Goal: Information Seeking & Learning: Learn about a topic

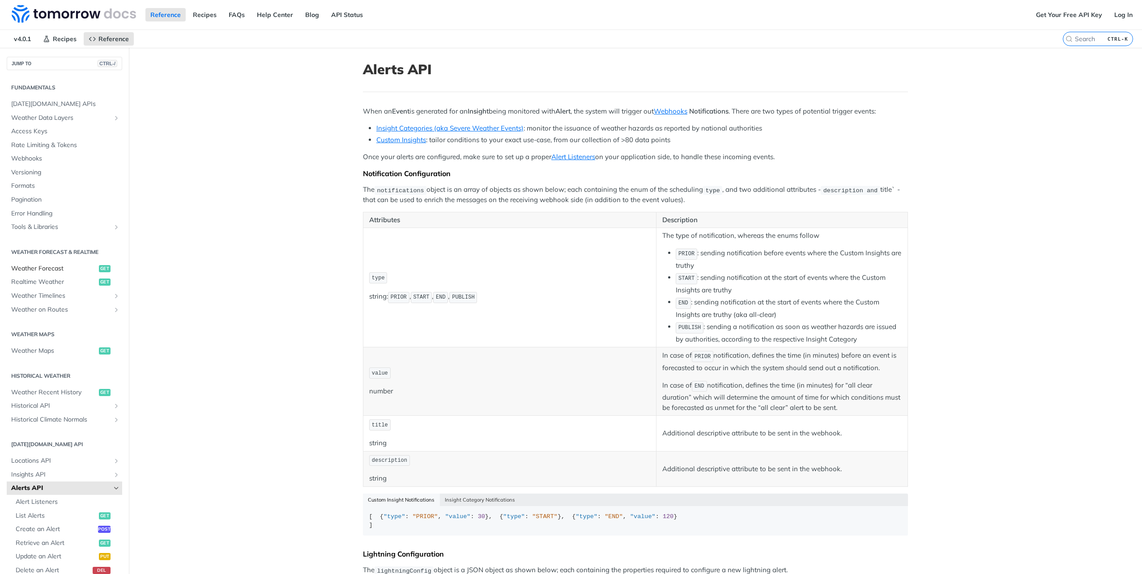
click at [47, 266] on span "Weather Forecast" at bounding box center [53, 268] width 85 height 9
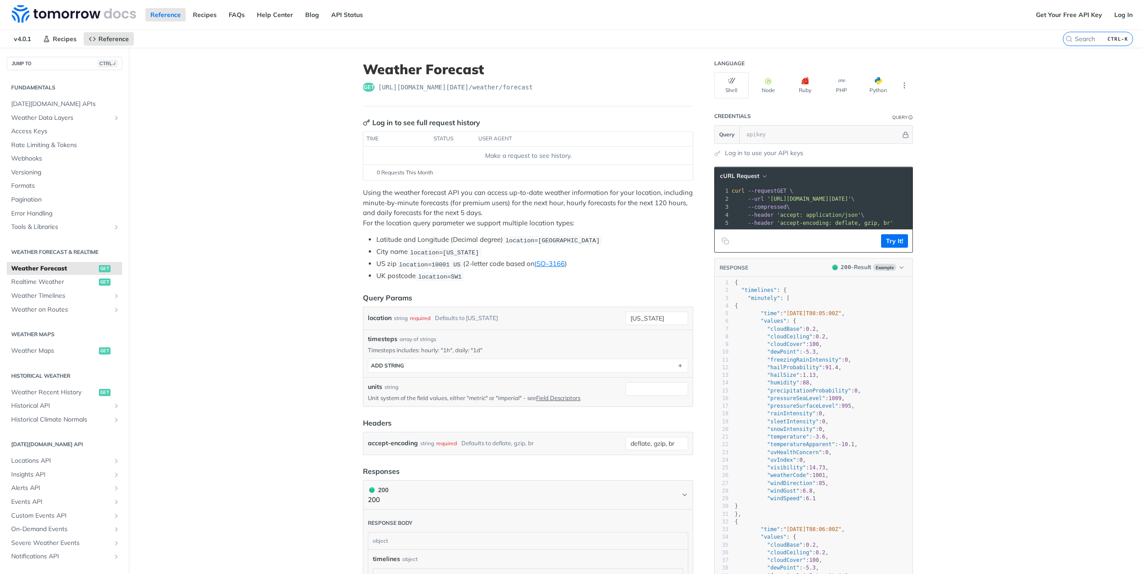
scroll to position [45, 0]
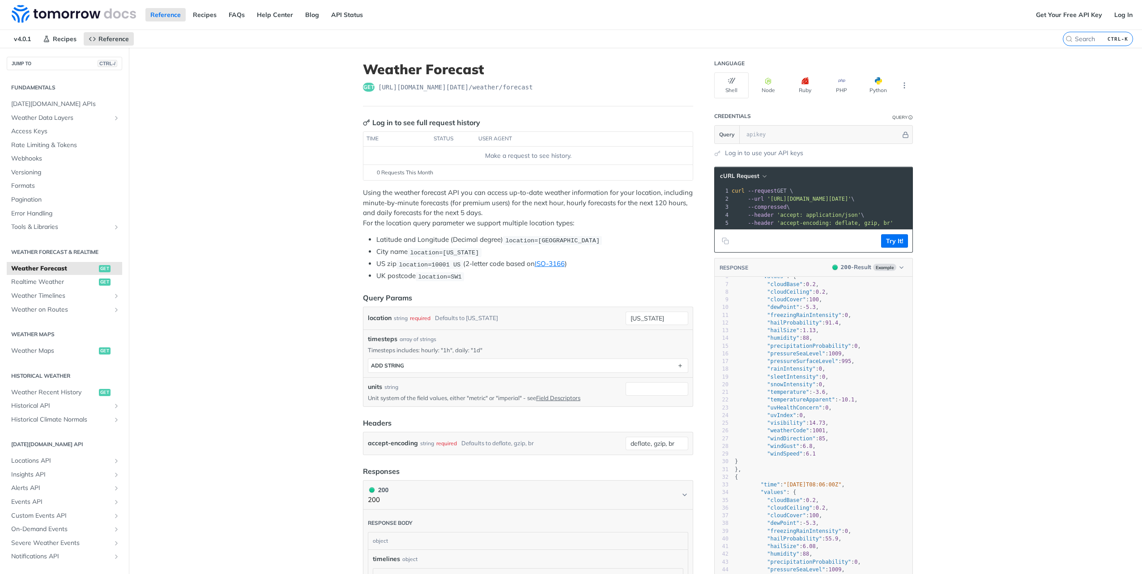
type textarea ""visibility": 14.73,"
drag, startPoint x: 761, startPoint y: 424, endPoint x: 837, endPoint y: 429, distance: 76.2
click at [837, 427] on pre ""visibility" : 14.73 ," at bounding box center [822, 424] width 179 height 8
type textarea ""visibility": 14.73,"
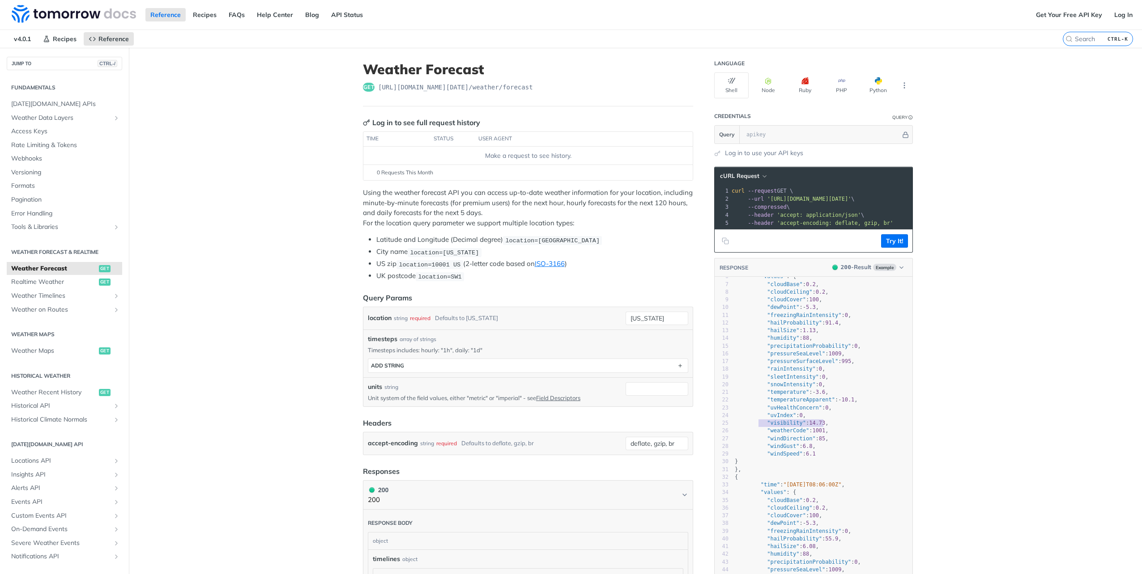
drag, startPoint x: 841, startPoint y: 425, endPoint x: 754, endPoint y: 428, distance: 87.3
click at [754, 427] on pre ""visibility" : 14.73 ," at bounding box center [822, 424] width 179 height 8
click at [754, 426] on span ""visibility" : 14.73 ," at bounding box center [781, 423] width 94 height 6
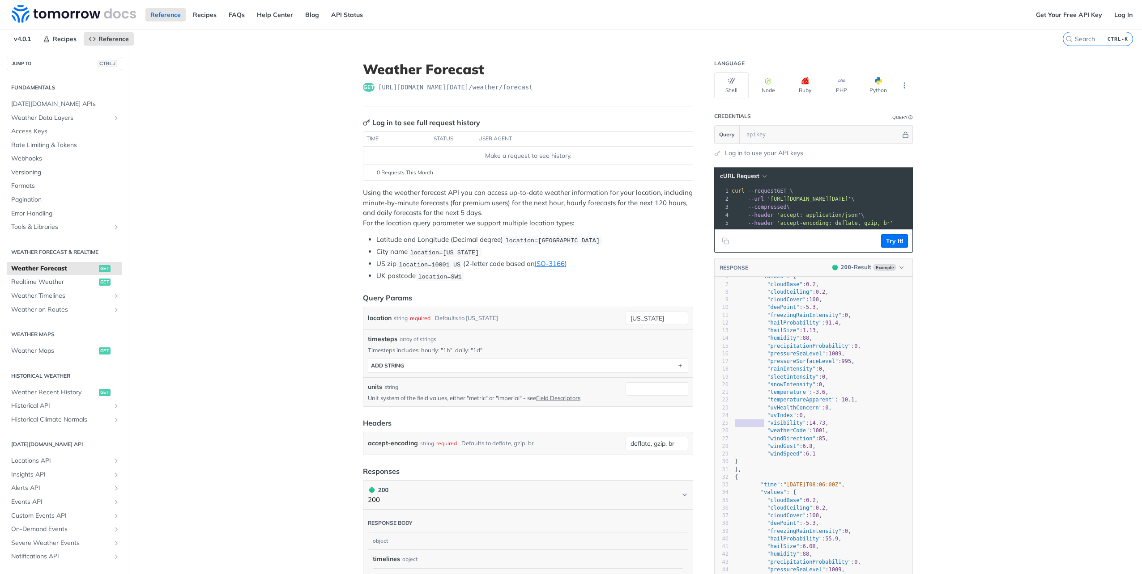
type textarea ""visibility": 14.73,"
click at [754, 426] on span ""visibility" : 14.73 ," at bounding box center [781, 423] width 94 height 6
type textarea ""visibility": 14.73,"
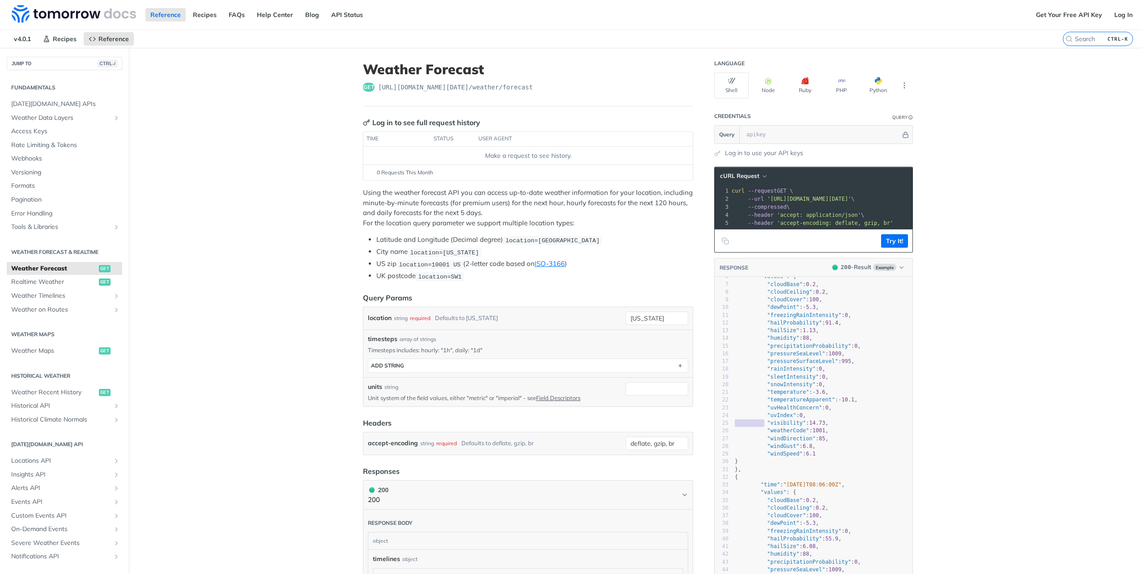
click at [754, 426] on span ""visibility" : 14.73 ," at bounding box center [781, 423] width 94 height 6
type textarea ""visibility": 14.73,"
click at [754, 426] on span ""visibility" : 14.73 ," at bounding box center [781, 423] width 94 height 6
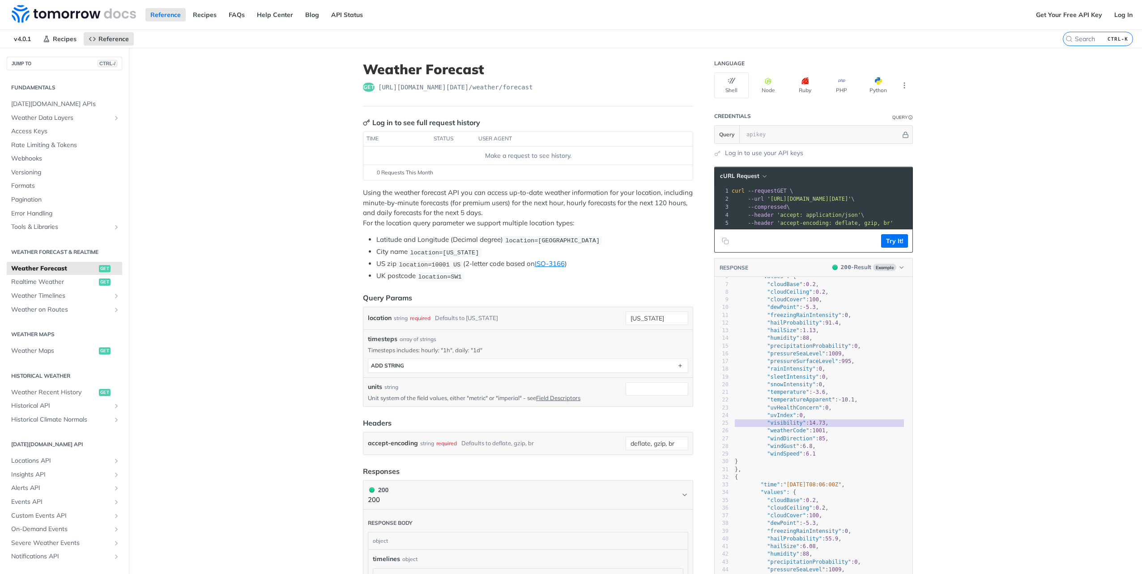
click at [754, 426] on span ""visibility" : 14.73 ," at bounding box center [781, 423] width 94 height 6
type textarea ""visibility": 14.73,"
click at [754, 426] on span ""visibility" : 14.73 ," at bounding box center [781, 423] width 94 height 6
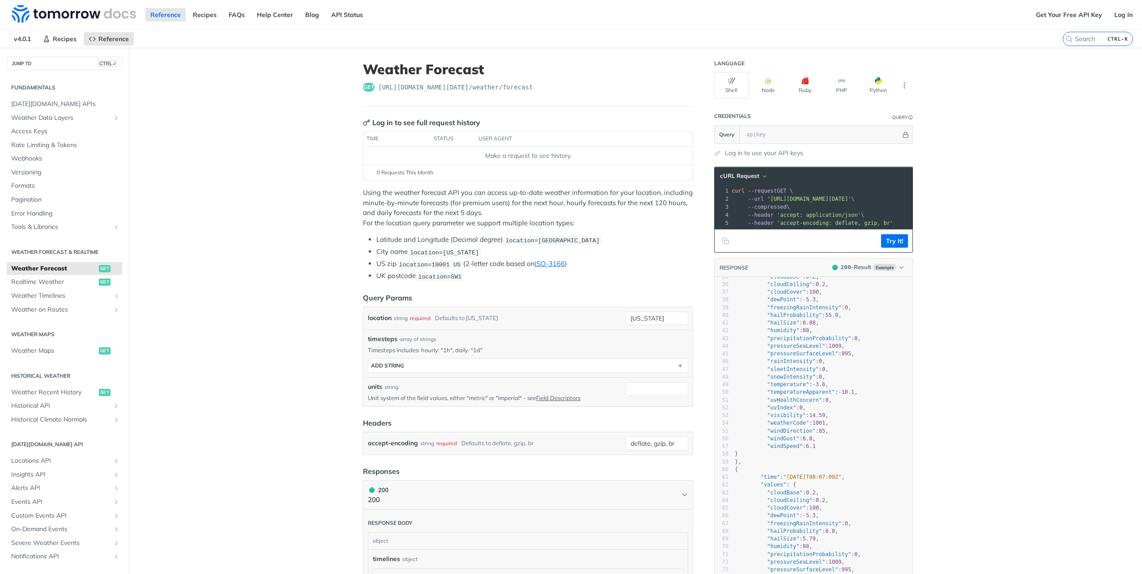
scroll to position [0, 0]
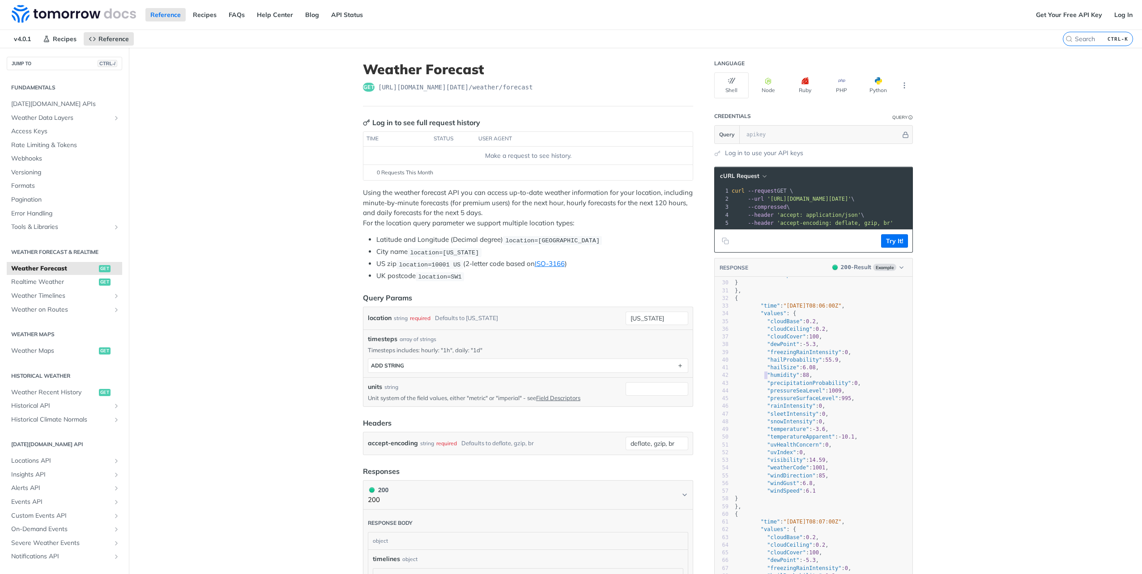
type textarea ""humidity": 88,"
drag, startPoint x: 761, startPoint y: 381, endPoint x: 817, endPoint y: 378, distance: 56.0
click at [817, 378] on pre ""humidity" : 88 ," at bounding box center [822, 376] width 179 height 8
click at [759, 386] on span ""precipitationProbability" : 0 ," at bounding box center [797, 383] width 126 height 6
type textarea ""precipitationProbability": 0,"
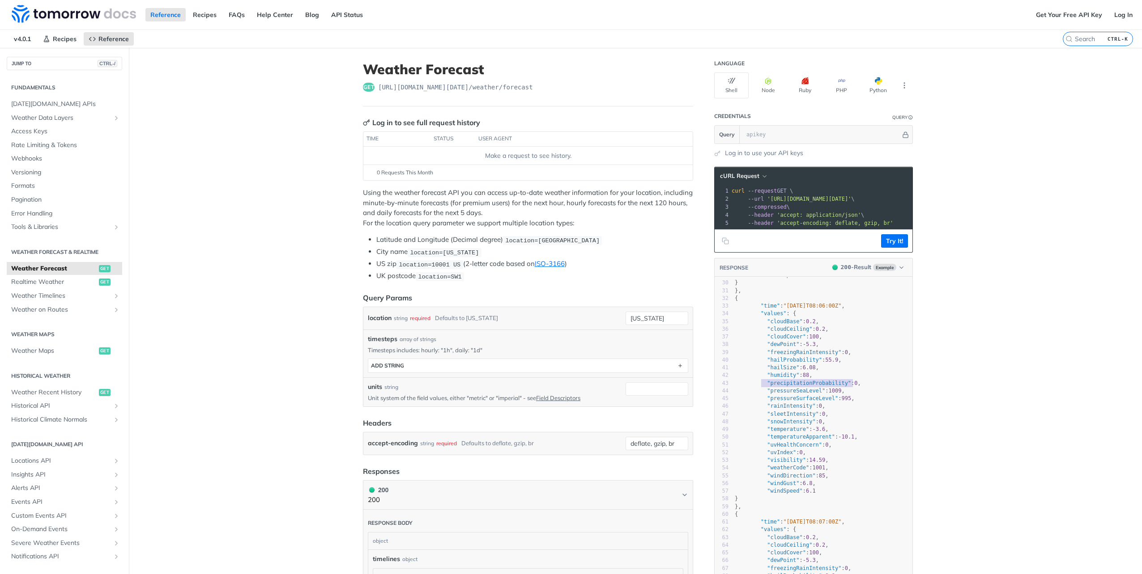
drag, startPoint x: 759, startPoint y: 388, endPoint x: 851, endPoint y: 386, distance: 92.2
click at [851, 386] on pre ""precipitationProbability" : 0 ," at bounding box center [822, 384] width 179 height 8
click at [757, 394] on span ""pressureSeaLevel" : 1009 ," at bounding box center [789, 391] width 110 height 6
click at [767, 394] on span ""pressureSeaLevel"" at bounding box center [796, 391] width 58 height 6
click at [759, 394] on span ""pressureSeaLevel" : 1009 ," at bounding box center [789, 391] width 110 height 6
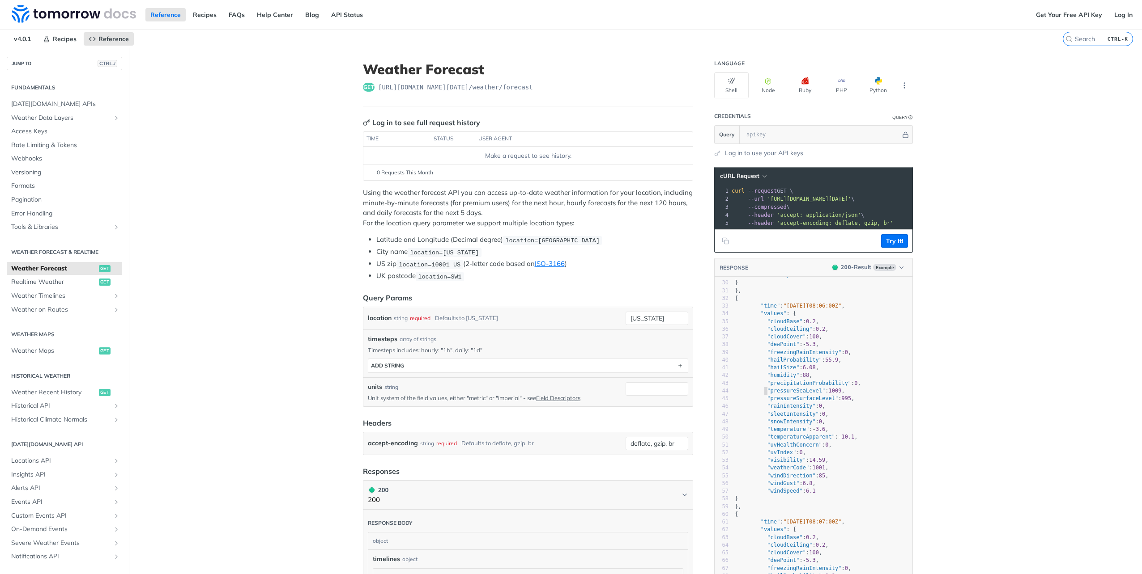
click at [756, 394] on span ""pressureSeaLevel" : 1009 ," at bounding box center [789, 391] width 110 height 6
type textarea ""pressureSeaLevel": 1009,"
drag, startPoint x: 750, startPoint y: 395, endPoint x: 859, endPoint y: 398, distance: 109.2
click at [859, 395] on pre ""pressureSeaLevel" : 1009 ," at bounding box center [822, 391] width 179 height 8
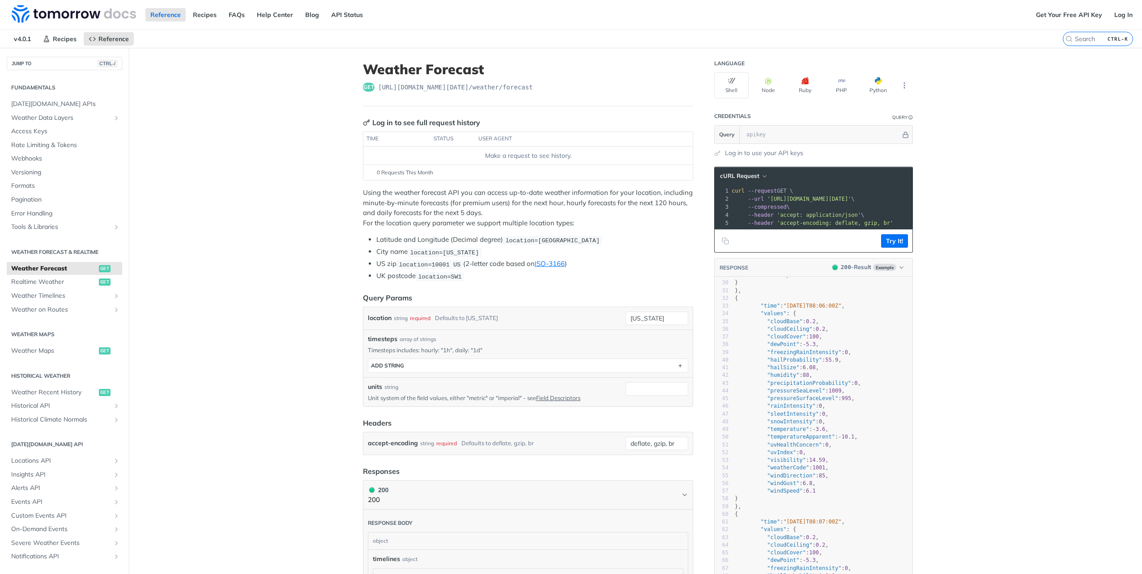
scroll to position [258, 0]
click at [36, 282] on span "Realtime Weather" at bounding box center [53, 282] width 85 height 9
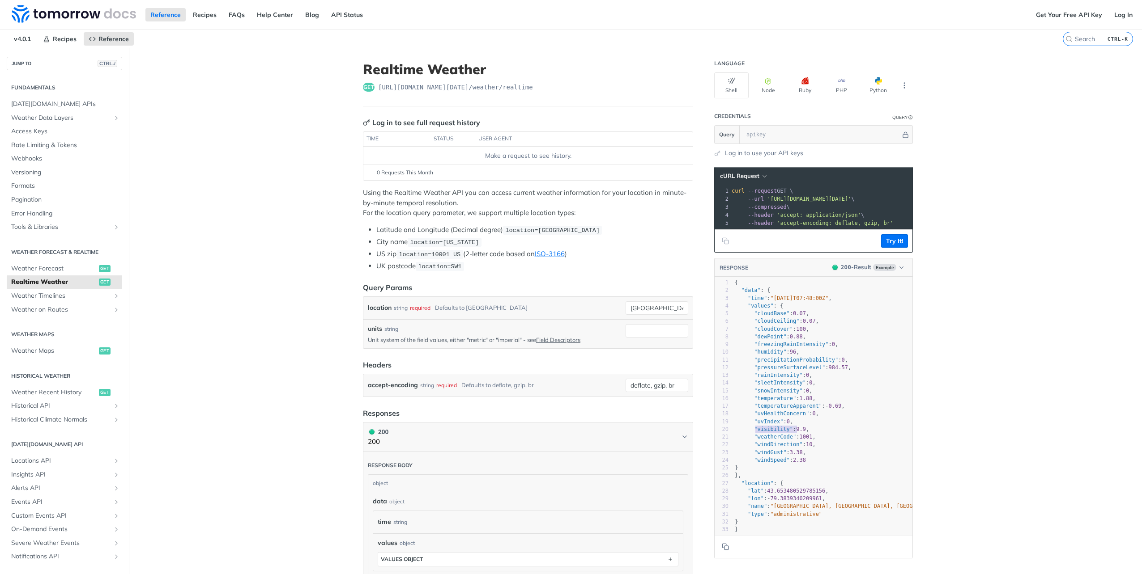
type textarea "visibility": 9.9,"
drag, startPoint x: 754, startPoint y: 431, endPoint x: 807, endPoint y: 434, distance: 53.8
click at [807, 433] on pre ""visibility" : 9.9 ," at bounding box center [838, 430] width 210 height 8
click at [832, 409] on span ""temperatureApparent" : - 0.69 ," at bounding box center [789, 406] width 110 height 6
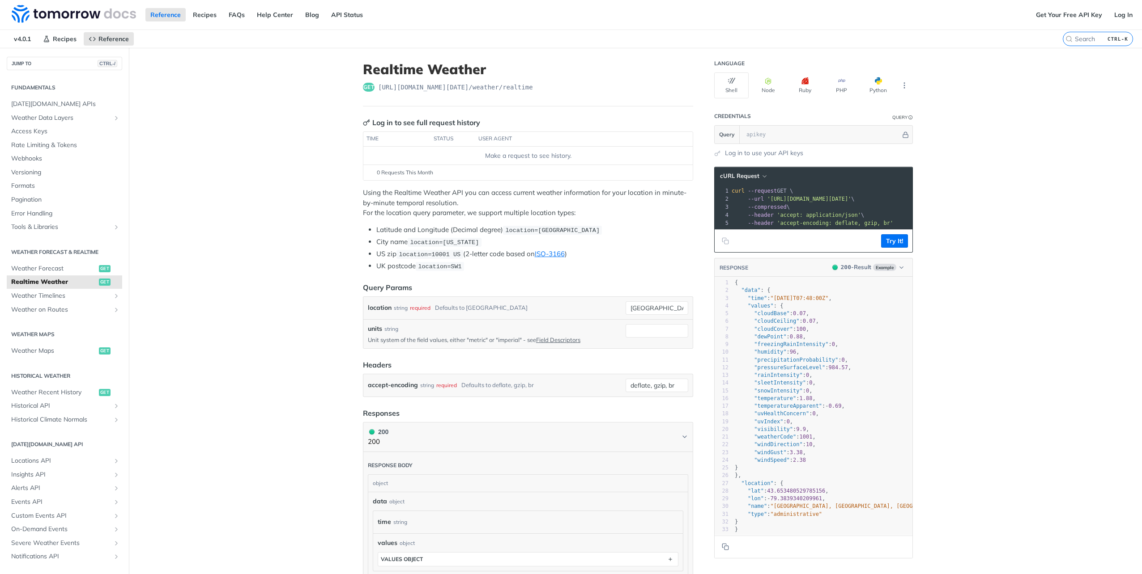
click at [811, 402] on pre ""temperature" : 1.88 ," at bounding box center [838, 399] width 210 height 8
click at [819, 402] on pre ""temperature" : 1.88 ," at bounding box center [838, 399] width 210 height 8
type textarea ""temperature": 1.88,"
drag, startPoint x: 819, startPoint y: 402, endPoint x: 747, endPoint y: 403, distance: 71.1
click at [747, 403] on pre ""temperature" : 1.88 ," at bounding box center [838, 399] width 210 height 8
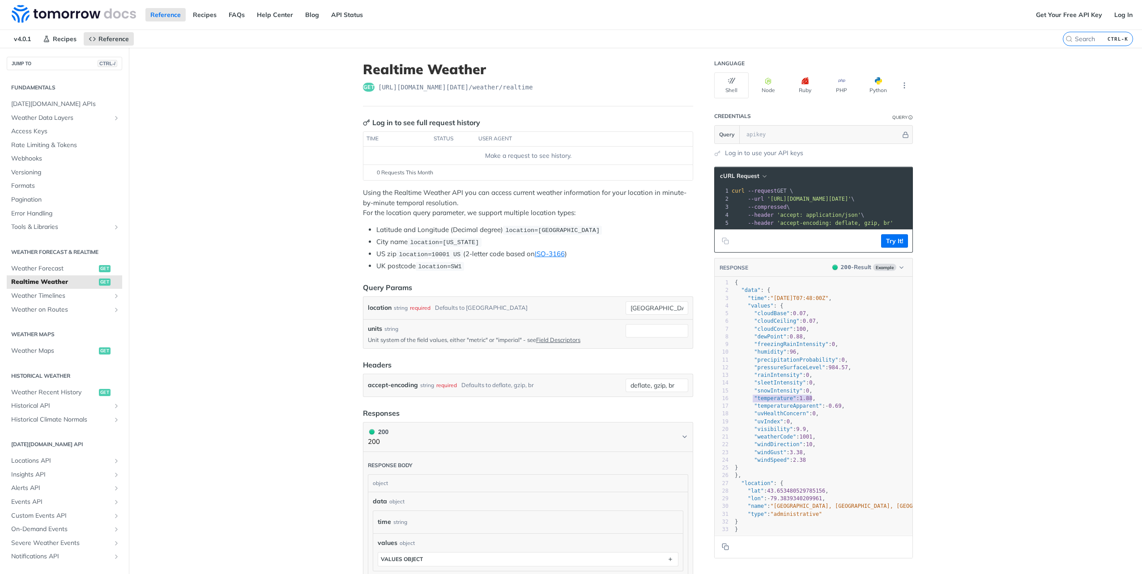
click at [747, 402] on span ""temperature" : 1.88 ," at bounding box center [774, 398] width 81 height 6
click at [746, 402] on span ""temperature" : 1.88 ," at bounding box center [774, 398] width 81 height 6
click at [742, 402] on span ""temperature" : 1.88 ," at bounding box center [774, 398] width 81 height 6
click at [734, 402] on span ""temperature" : 1.88 ," at bounding box center [774, 398] width 81 height 6
click at [733, 403] on pre ""temperature" : 1.88 ," at bounding box center [838, 399] width 210 height 8
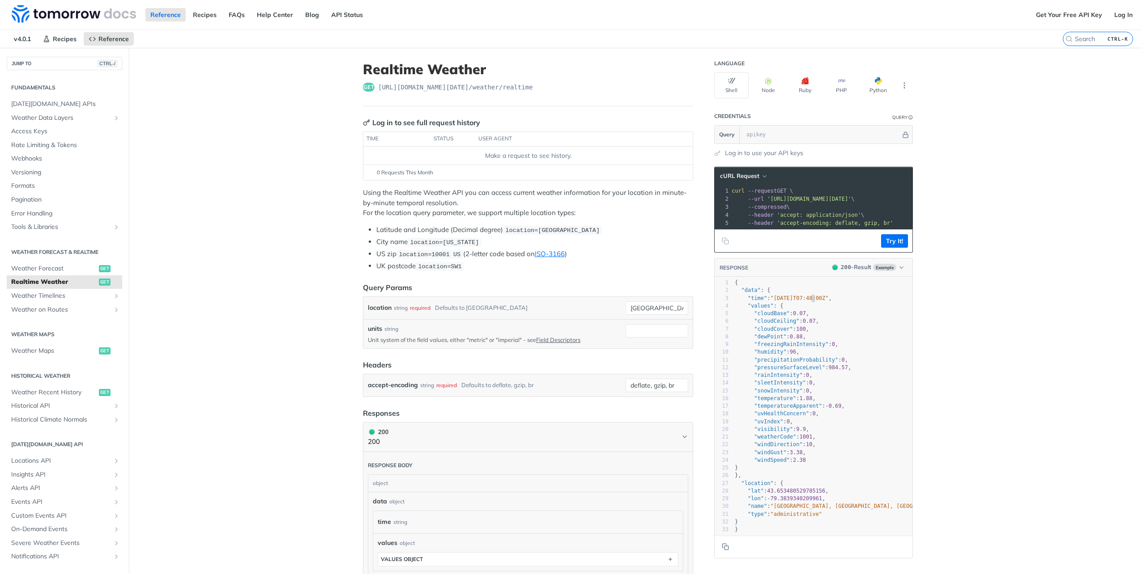
click at [808, 301] on span ""[DATE]T07:48:00Z"" at bounding box center [799, 298] width 58 height 6
type textarea ""data": {"
click at [797, 284] on div "1 { 2 "data" : { 3 "time" : "2023-01-26T07:48:00Z" , 4 "values" : { 5 "cloudBas…" at bounding box center [838, 406] width 210 height 255
click at [778, 318] on pre ""cloudBase" : 0.07 ," at bounding box center [838, 314] width 210 height 8
click at [804, 333] on pre ""cloudCover" : 100 ," at bounding box center [838, 330] width 210 height 8
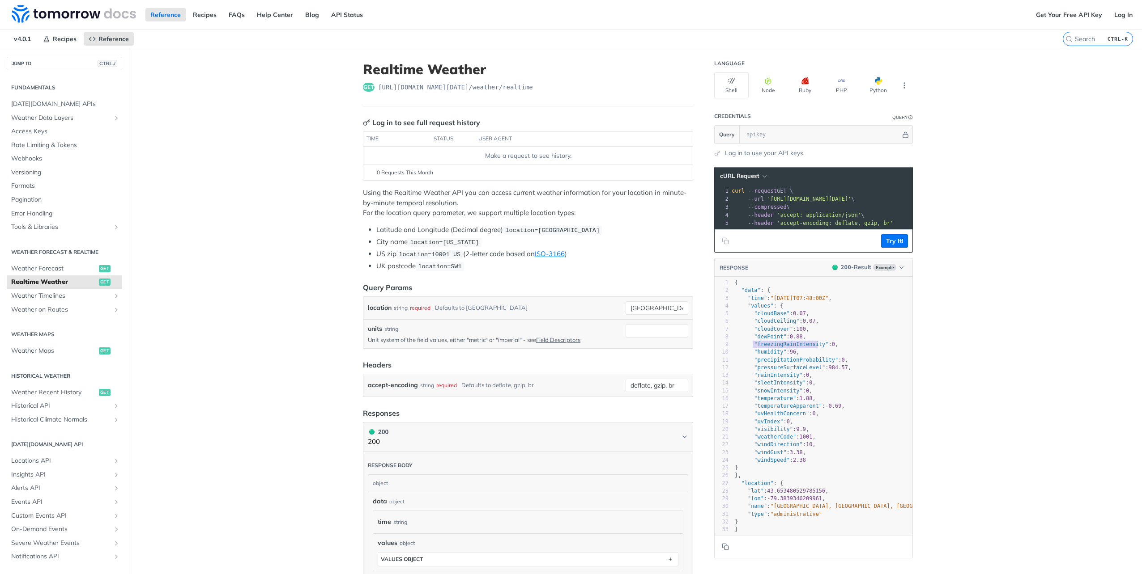
type textarea ""freezingRainIntensity": 0,"
drag, startPoint x: 747, startPoint y: 349, endPoint x: 834, endPoint y: 352, distance: 86.8
click at [834, 348] on pre ""freezingRainIntensity" : 0 ," at bounding box center [838, 345] width 210 height 8
type textarea ""humidity": 96,"
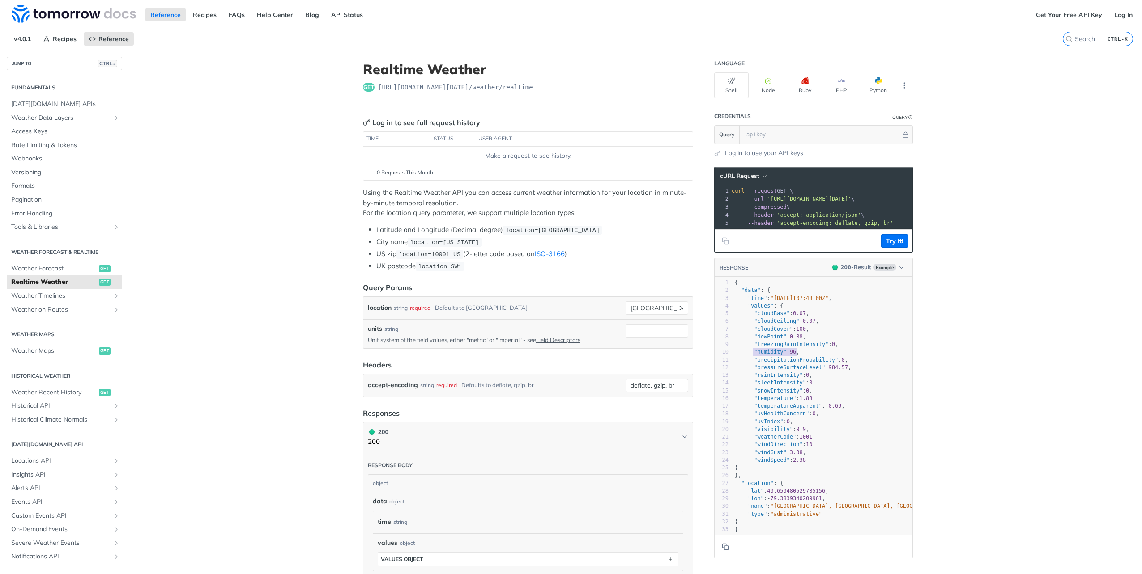
drag, startPoint x: 748, startPoint y: 357, endPoint x: 809, endPoint y: 361, distance: 61.4
click at [809, 361] on div "1 { 2 "data" : { 3 "time" : "2023-01-26T07:48:00Z" , 4 "values" : { 5 "cloudBas…" at bounding box center [838, 406] width 210 height 255
type textarea "recipitationProbability": 0,"
drag, startPoint x: 754, startPoint y: 362, endPoint x: 857, endPoint y: 366, distance: 102.5
click at [857, 364] on pre ""precipitationProbability" : 0 ," at bounding box center [838, 361] width 210 height 8
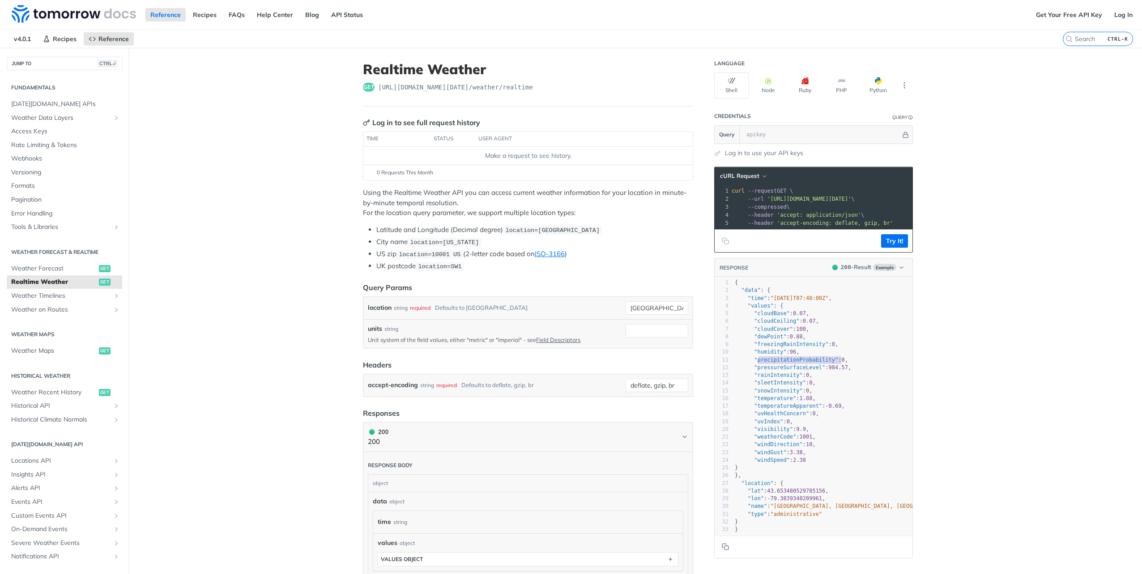
click at [857, 364] on pre ""precipitationProbability" : 0 ," at bounding box center [838, 361] width 210 height 8
click at [819, 385] on pre ""sleetIntensity" : 0 ," at bounding box center [838, 383] width 210 height 8
click at [825, 409] on span "-" at bounding box center [826, 406] width 3 height 6
click at [839, 410] on pre ""temperatureApparent" : - 0.69 ," at bounding box center [838, 407] width 210 height 8
click at [813, 418] on pre ""uvHealthConcern" : 0 ," at bounding box center [838, 414] width 210 height 8
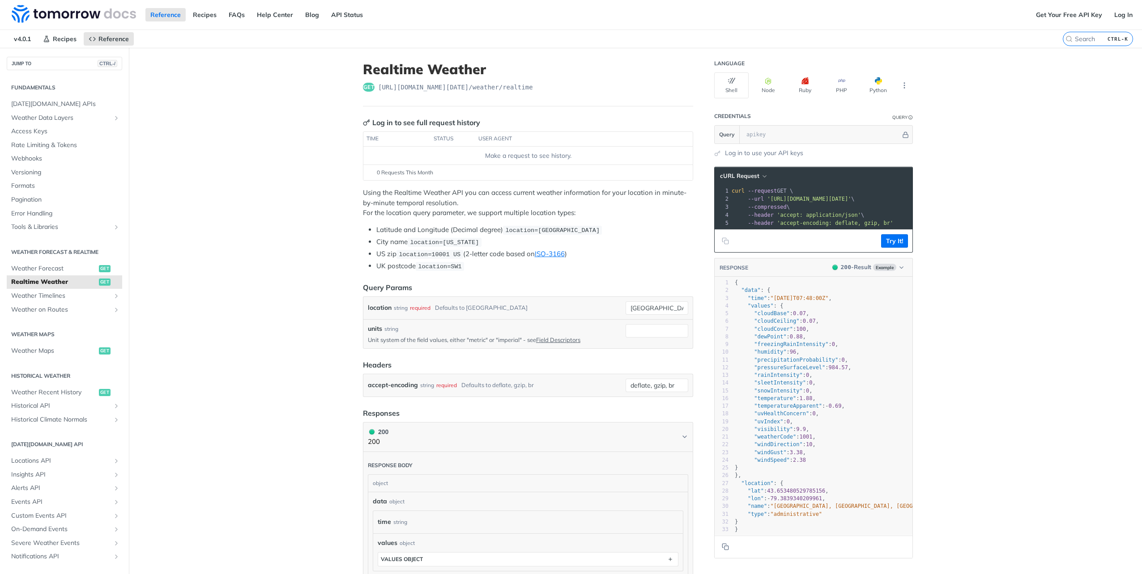
click at [803, 426] on pre ""uvIndex" : 0 ," at bounding box center [838, 422] width 210 height 8
click at [814, 433] on pre ""visibility" : 9.9 ," at bounding box center [838, 430] width 210 height 8
click at [815, 441] on pre ""weatherCode" : 1001 ," at bounding box center [838, 437] width 210 height 8
click at [799, 440] on span "1001" at bounding box center [805, 437] width 13 height 6
type textarea "1001"
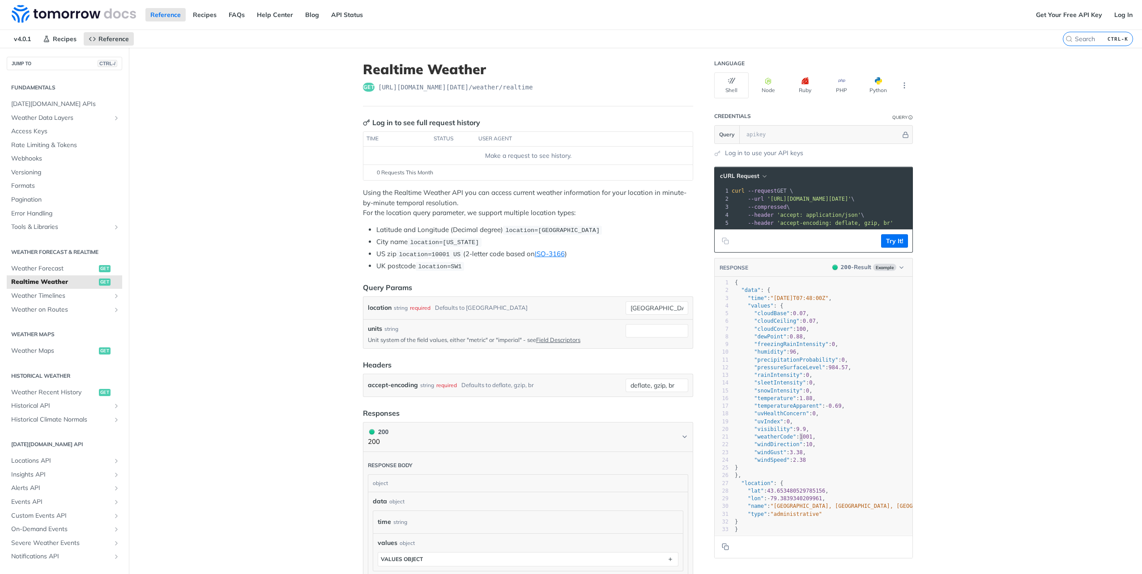
click at [799, 440] on span "1001" at bounding box center [805, 437] width 13 height 6
click at [836, 440] on pre ""weatherCode" : 1001 ," at bounding box center [838, 437] width 210 height 8
type textarea ""weatherCode": 1001,"
drag, startPoint x: 821, startPoint y: 442, endPoint x: 740, endPoint y: 440, distance: 81.0
click at [740, 440] on pre ""weatherCode" : 1001 ," at bounding box center [838, 437] width 210 height 8
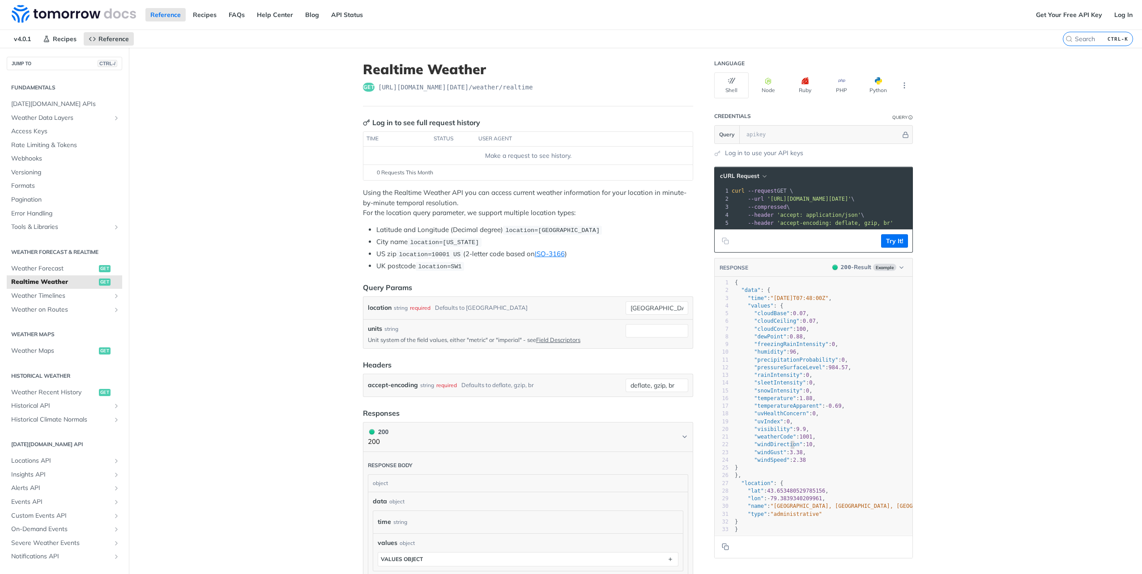
click at [786, 448] on span ""windDirection"" at bounding box center [778, 445] width 48 height 6
type textarea ""windDirection": 10,"
drag, startPoint x: 748, startPoint y: 446, endPoint x: 816, endPoint y: 449, distance: 68.5
click at [816, 449] on pre ""windDirection" : 10 ," at bounding box center [838, 445] width 210 height 8
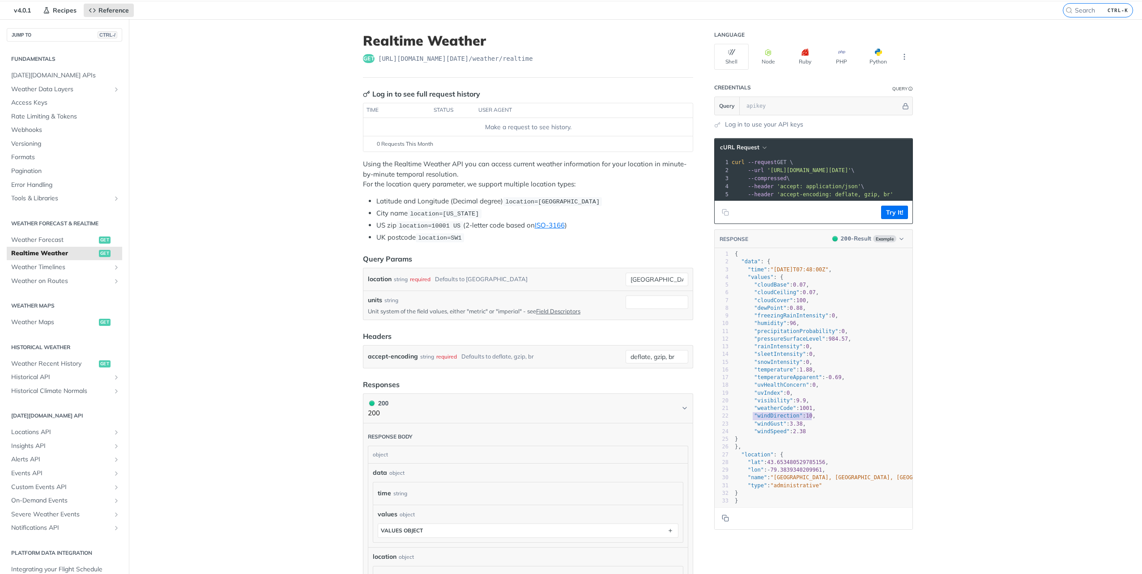
scroll to position [45, 0]
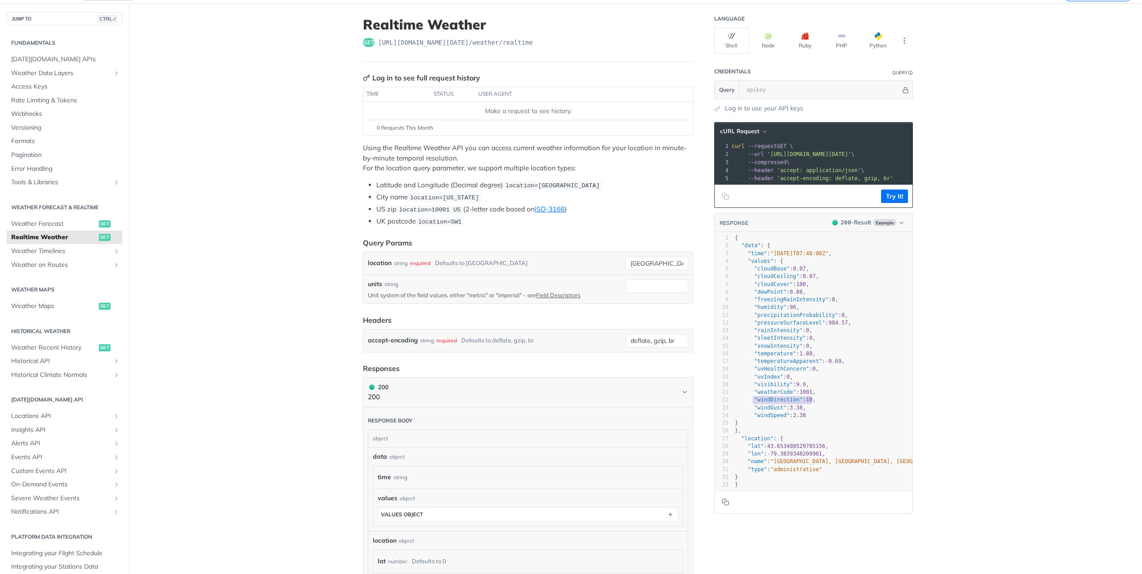
type textarea ""windGust": 3.38,"
drag, startPoint x: 747, startPoint y: 412, endPoint x: 813, endPoint y: 416, distance: 65.9
click at [813, 412] on pre ""windGust" : 3.38 ," at bounding box center [838, 408] width 210 height 8
click at [815, 365] on span ""temperatureApparent" : - 0.69 ," at bounding box center [789, 361] width 110 height 6
type textarea ","
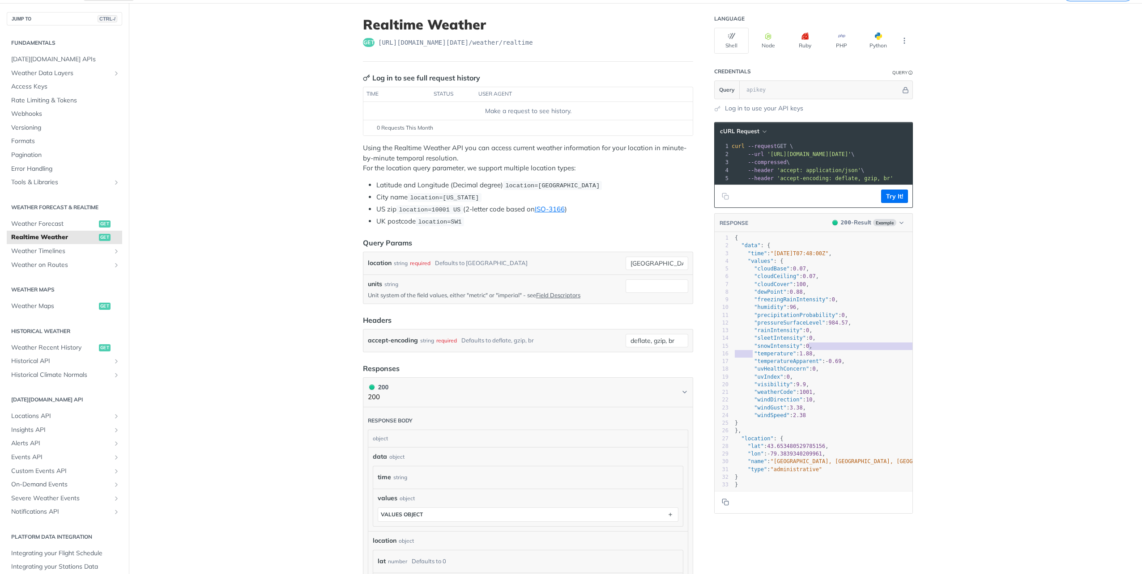
type textarea ""temperature": 1.88,"
drag, startPoint x: 748, startPoint y: 357, endPoint x: 813, endPoint y: 355, distance: 64.9
click at [813, 355] on pre ""temperature" : 1.88 ," at bounding box center [838, 354] width 210 height 8
type textarea ""temperatureApparent": -0.69,"
drag, startPoint x: 744, startPoint y: 366, endPoint x: 840, endPoint y: 364, distance: 96.2
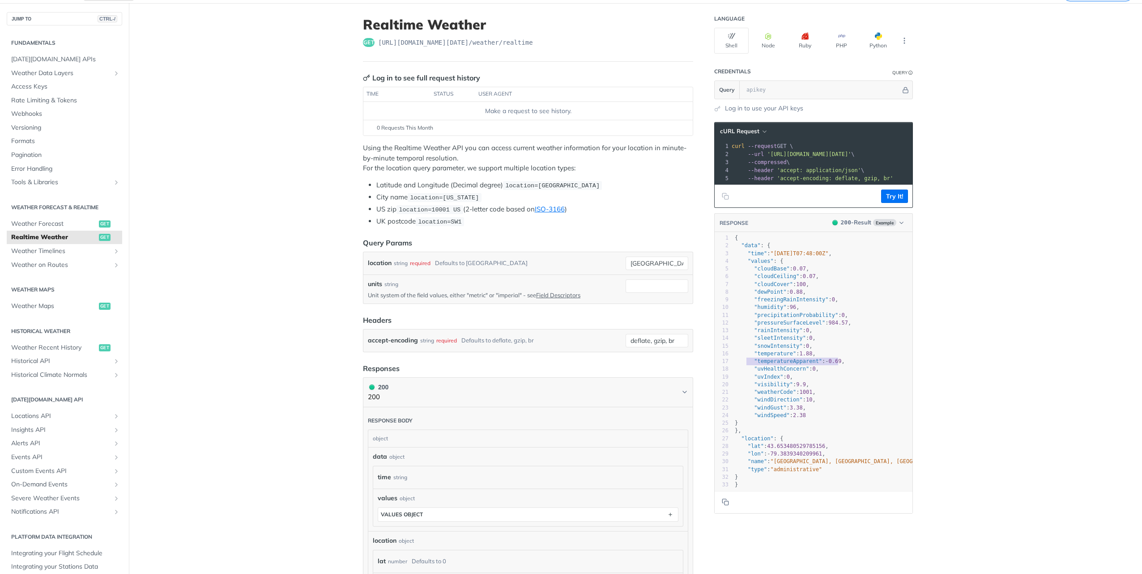
click at [840, 364] on pre ""temperatureApparent" : - 0.69 ," at bounding box center [838, 362] width 210 height 8
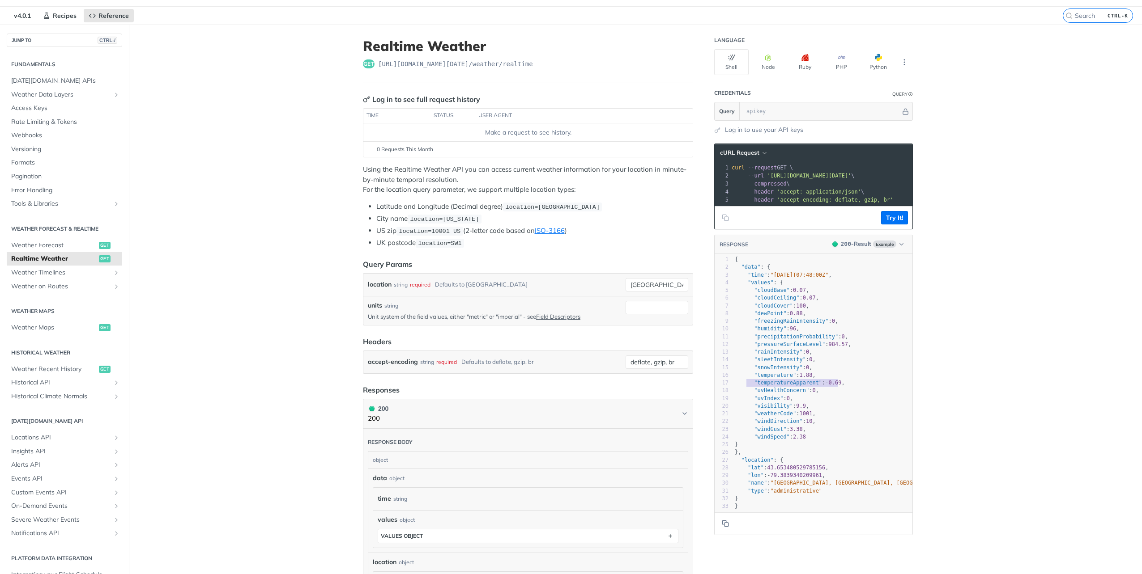
scroll to position [0, 0]
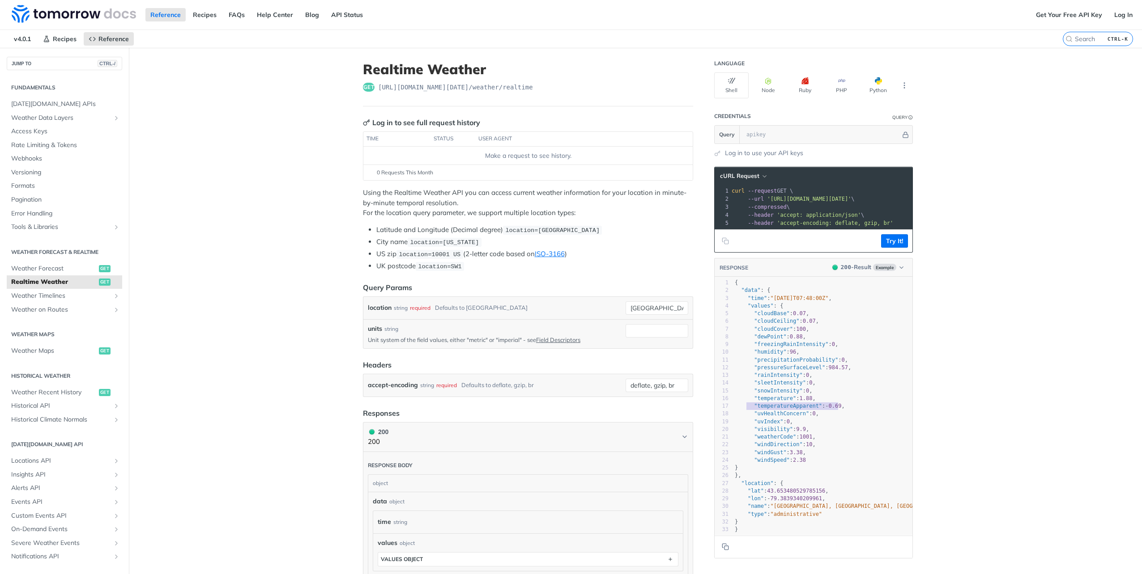
click at [805, 402] on span ""temperature" : 1.88 ," at bounding box center [774, 398] width 81 height 6
type textarea ""temperature": 1.88,"
click at [805, 402] on span ""temperature" : 1.88 ," at bounding box center [774, 398] width 81 height 6
click at [805, 409] on span ""temperatureApparent"" at bounding box center [788, 406] width 68 height 6
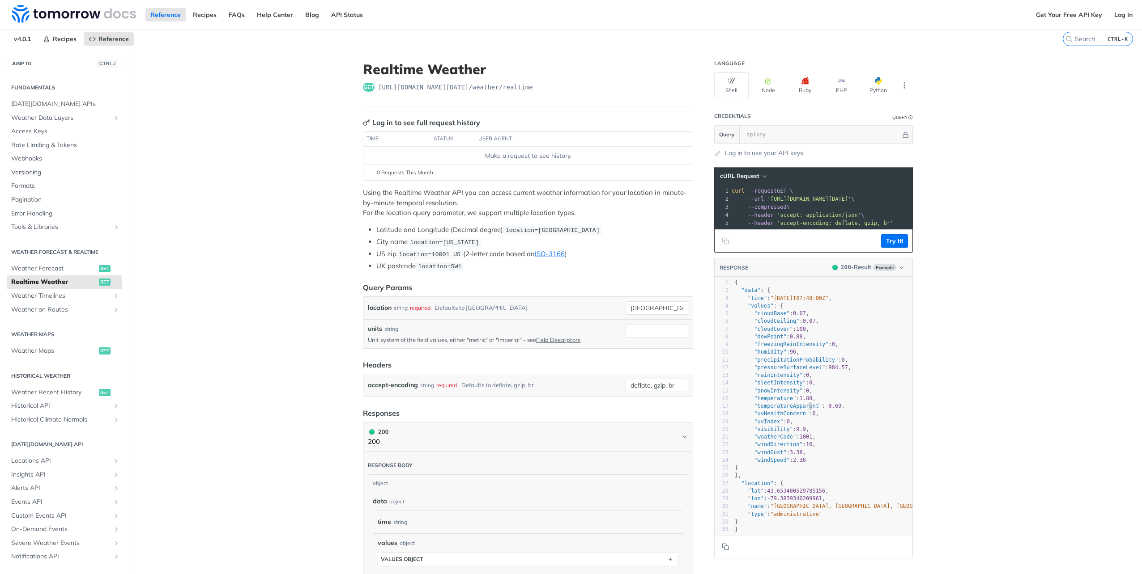
click at [805, 409] on span ""temperatureApparent"" at bounding box center [788, 406] width 68 height 6
type textarea ""temperatureApparent": -0.69,"
click at [805, 409] on span ""temperatureApparent"" at bounding box center [788, 406] width 68 height 6
click at [806, 402] on span ""temperature" : 1.88 ," at bounding box center [774, 398] width 81 height 6
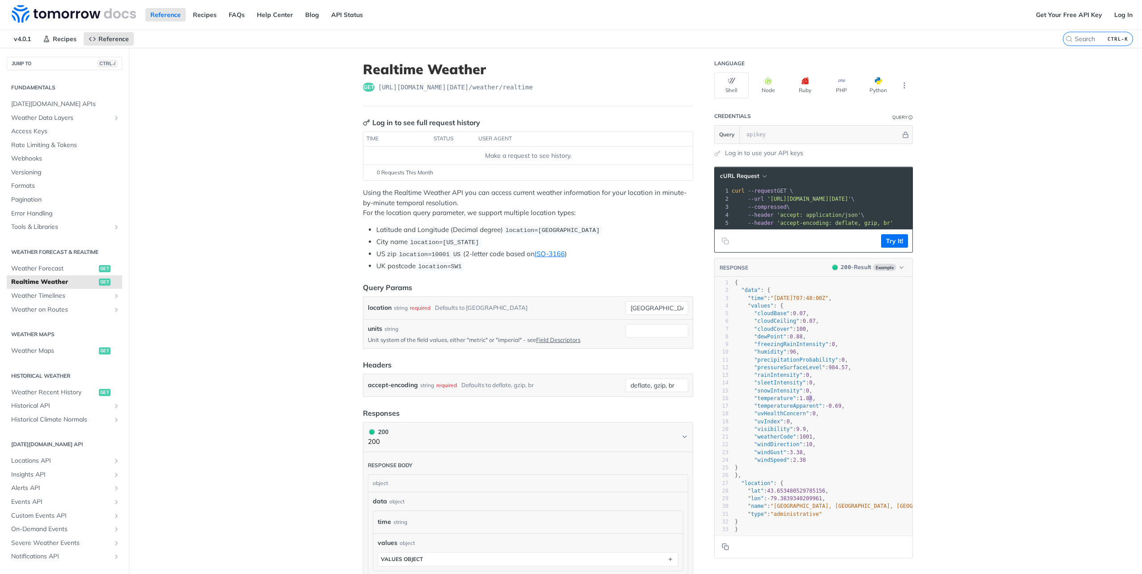
type textarea ""temperature": 1.88,"
click at [806, 402] on span ""temperature" : 1.88 ," at bounding box center [774, 398] width 81 height 6
click at [890, 247] on button "Try It!" at bounding box center [894, 240] width 27 height 13
click at [771, 81] on button "Node" at bounding box center [768, 85] width 34 height 26
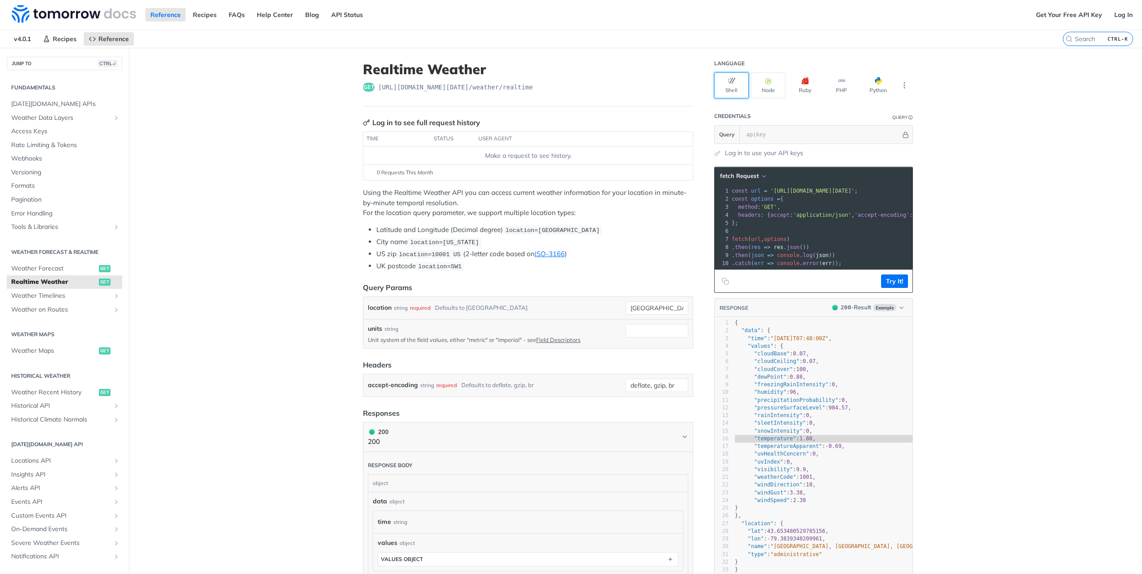
click at [743, 85] on button "Shell" at bounding box center [731, 85] width 34 height 26
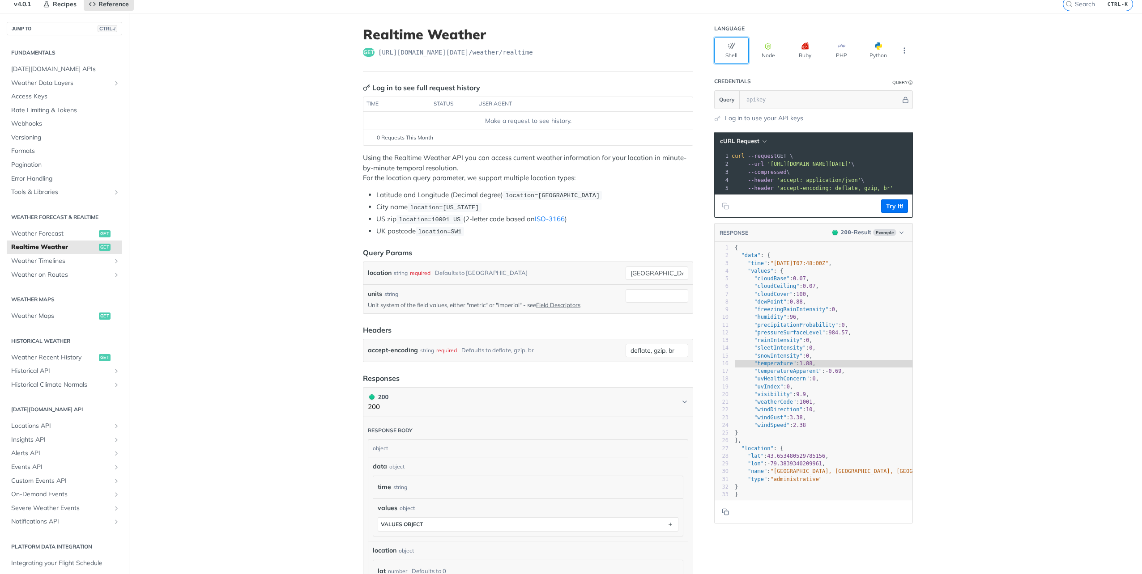
scroll to position [45, 0]
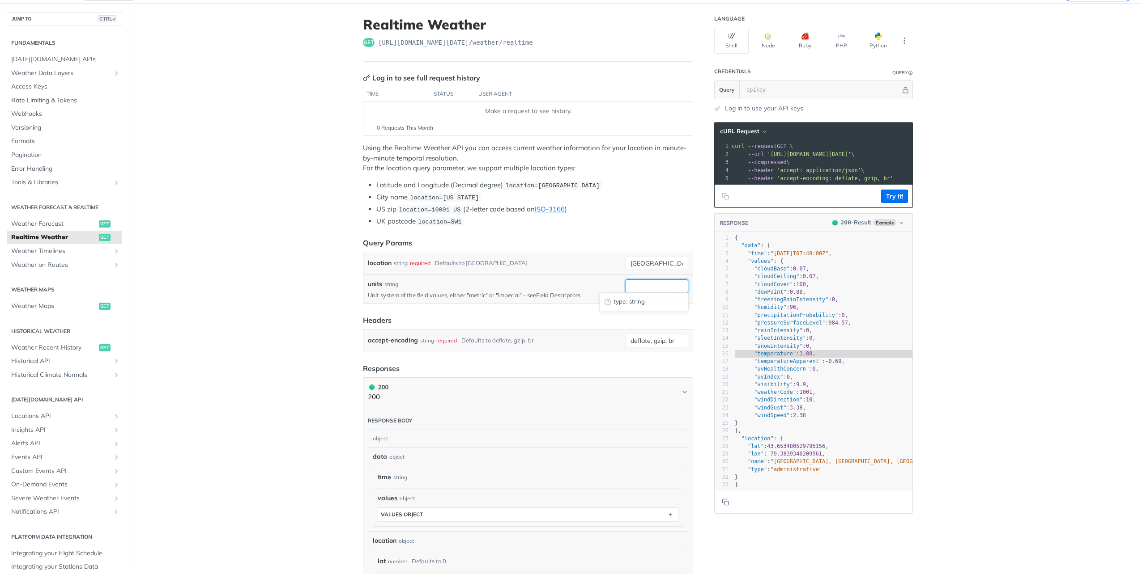
click at [682, 284] on input "units" at bounding box center [656, 286] width 63 height 13
click at [456, 307] on form "Query Params location string required Defaults to toronto toronto units string …" at bounding box center [528, 295] width 330 height 115
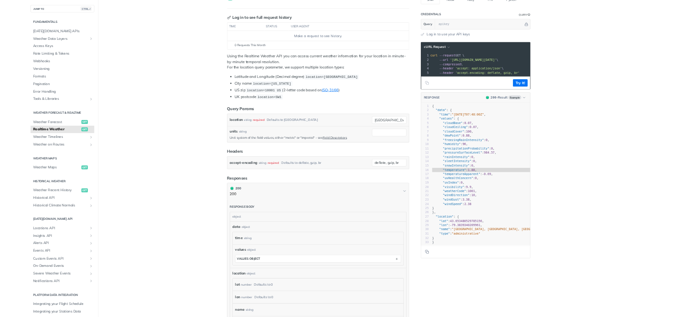
scroll to position [0, 0]
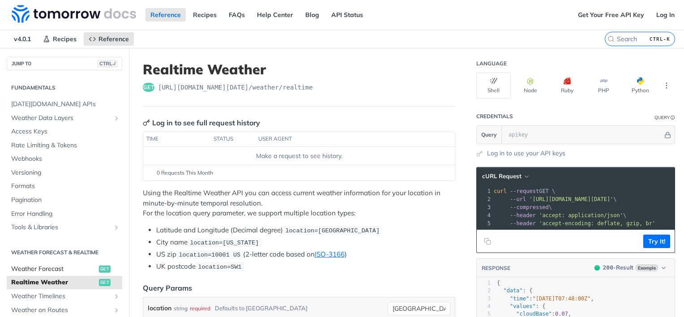
click at [46, 263] on link "Weather Forecast get" at bounding box center [64, 268] width 115 height 13
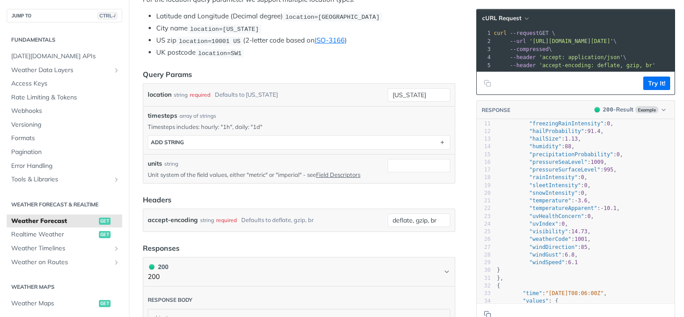
scroll to position [89, 0]
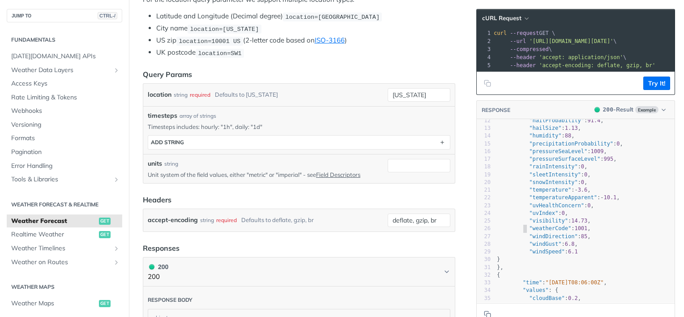
type textarea ""weatherCode": 1001,"
drag, startPoint x: 517, startPoint y: 235, endPoint x: 606, endPoint y: 235, distance: 88.6
click at [606, 232] on pre ""weatherCode" : 1001 ," at bounding box center [584, 229] width 179 height 8
type textarea ""temperature": -3.6,"
drag, startPoint x: 515, startPoint y: 194, endPoint x: 585, endPoint y: 195, distance: 69.3
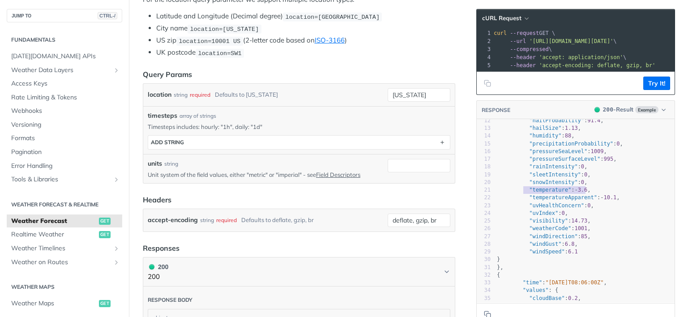
click at [585, 194] on pre ""temperature" : - 3.6 ," at bounding box center [584, 190] width 179 height 8
type textarea ""temperatureApparent": -10.1,"
drag, startPoint x: 518, startPoint y: 204, endPoint x: 628, endPoint y: 205, distance: 109.6
click at [628, 201] on pre ""temperatureApparent" : - 10.1 ," at bounding box center [584, 198] width 179 height 8
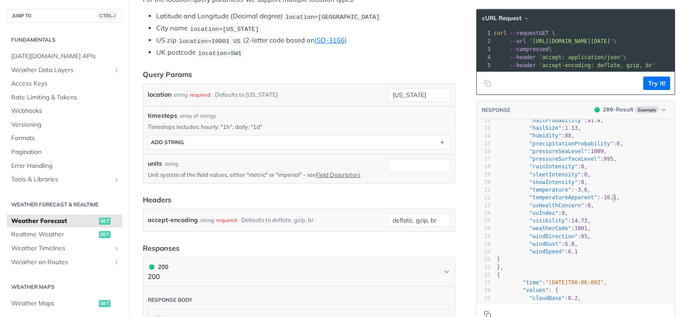
click at [628, 201] on pre ""temperatureApparent" : - 10.1 ," at bounding box center [584, 198] width 179 height 8
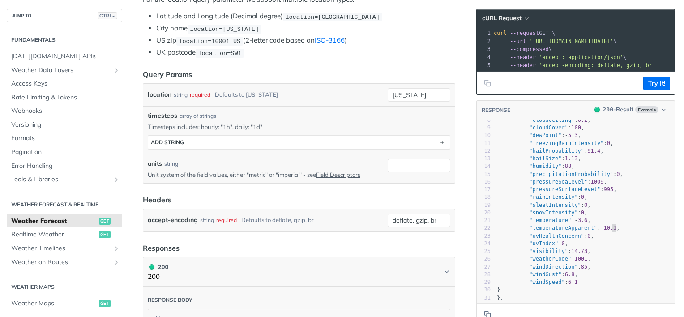
scroll to position [45, 0]
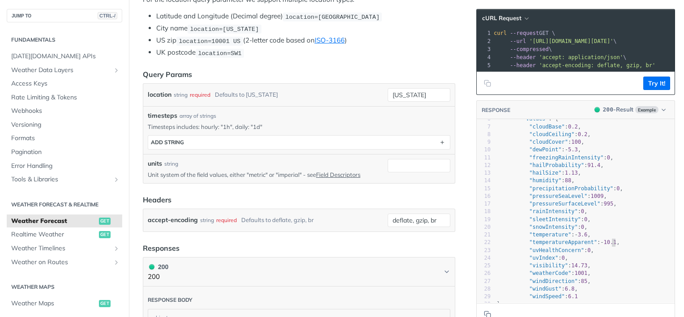
click at [517, 168] on span ""hailProbability" : 91.4 ," at bounding box center [550, 165] width 107 height 6
click at [518, 207] on span ""pressureSurfaceLevel" : 995 ," at bounding box center [556, 203] width 119 height 6
click at [552, 183] on span ""humidity" : 88 ," at bounding box center [536, 180] width 78 height 6
type textarea ""humidity": 88,"
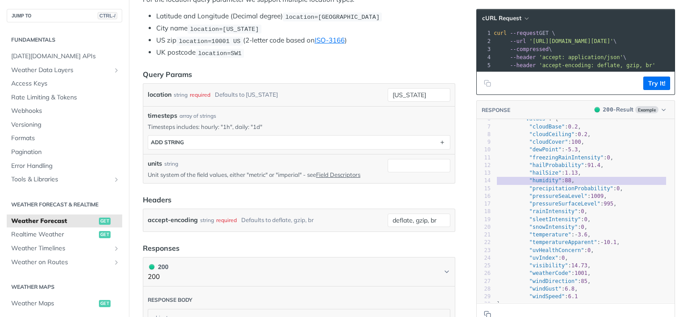
click at [552, 183] on span ""humidity" : 88 ," at bounding box center [536, 180] width 78 height 6
click at [548, 183] on span ""humidity"" at bounding box center [545, 180] width 32 height 6
click at [529, 176] on span ""hailSize"" at bounding box center [545, 173] width 32 height 6
type textarea ""hailSize": 1.13,"
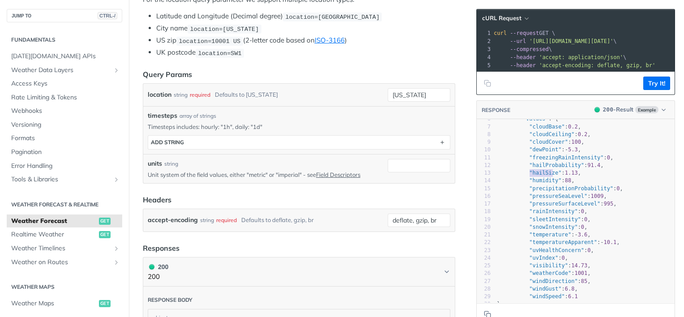
click at [529, 176] on span ""hailSize"" at bounding box center [545, 173] width 32 height 6
click at [529, 168] on span ""hailProbability"" at bounding box center [556, 165] width 55 height 6
type textarea ""hailProbability": 91.4,"
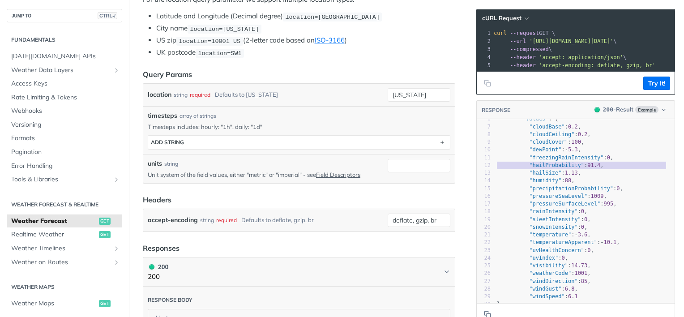
click at [529, 168] on span ""hailProbability"" at bounding box center [556, 165] width 55 height 6
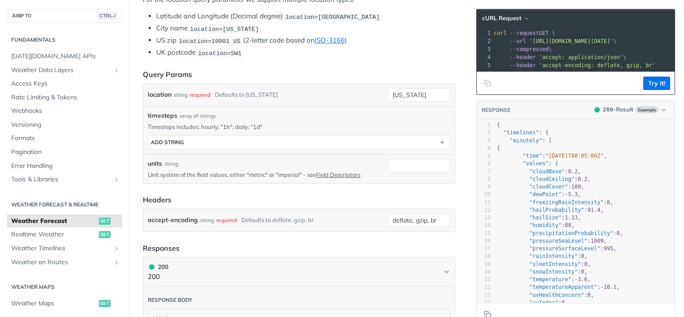
scroll to position [32, 0]
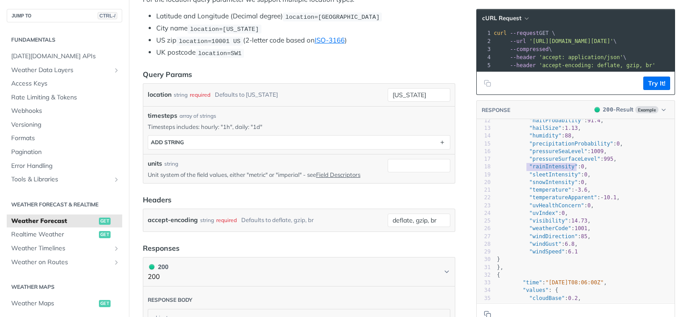
type textarea ""rainIntensity": 0,"
drag, startPoint x: 519, startPoint y: 173, endPoint x: 583, endPoint y: 173, distance: 64.0
click at [583, 170] on pre ""rainIntensity" : 0 ," at bounding box center [584, 167] width 179 height 8
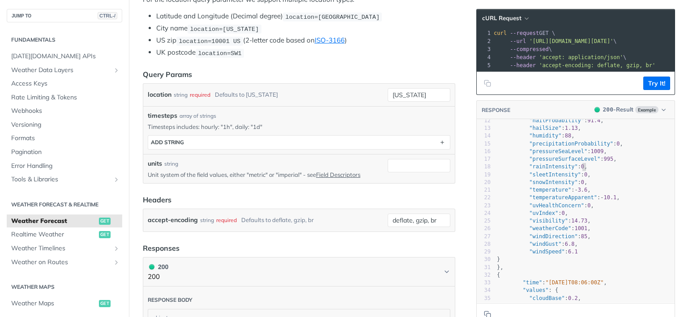
click at [580, 170] on pre ""rainIntensity" : 0 ," at bounding box center [584, 167] width 179 height 8
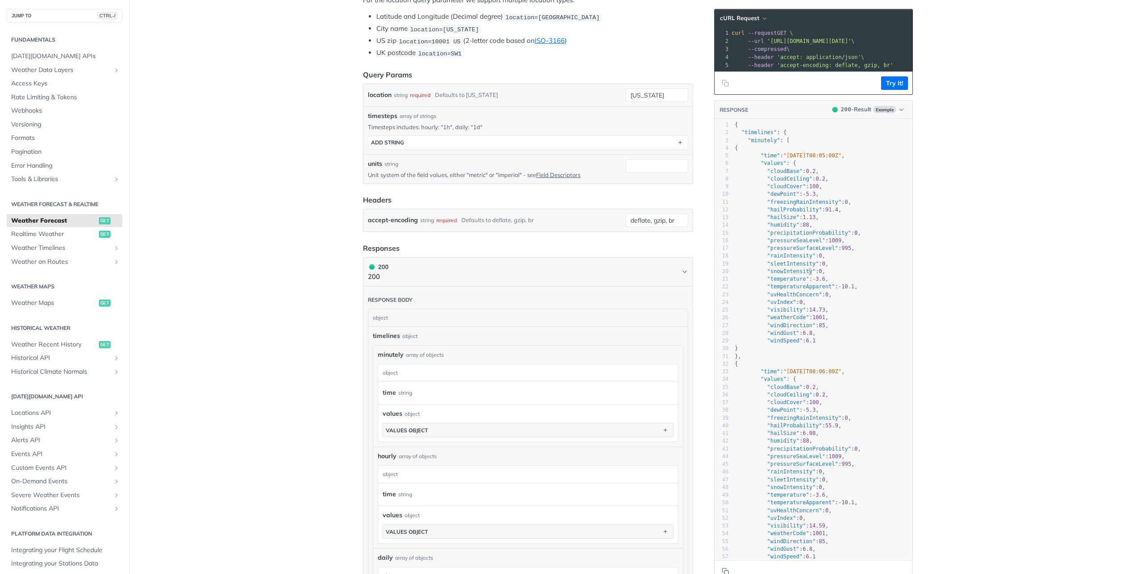
click at [803, 275] on span ""snowIntensity"" at bounding box center [791, 271] width 48 height 6
type textarea ""snowIntensity": 0,"
click at [803, 275] on span ""snowIntensity"" at bounding box center [791, 271] width 48 height 6
click at [42, 239] on link "Realtime Weather get" at bounding box center [64, 234] width 115 height 13
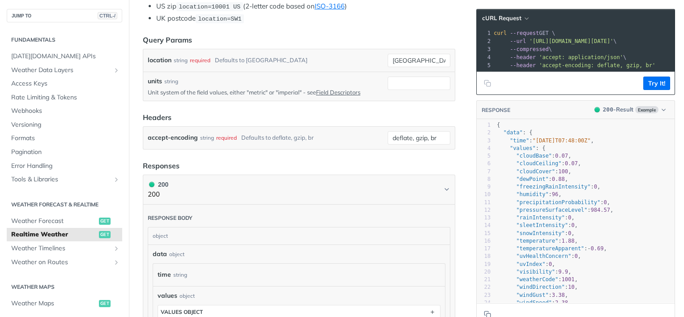
scroll to position [228, 0]
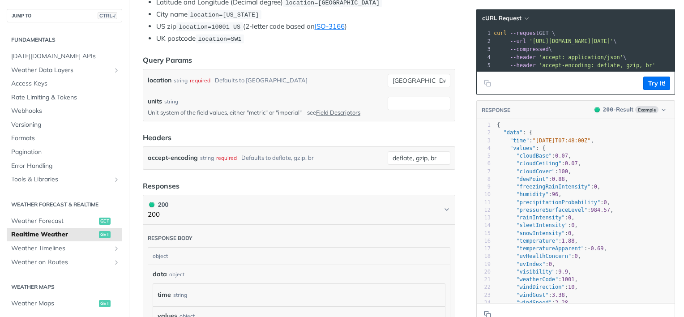
click at [535, 32] on span "curl --request GET \" at bounding box center [523, 33] width 61 height 6
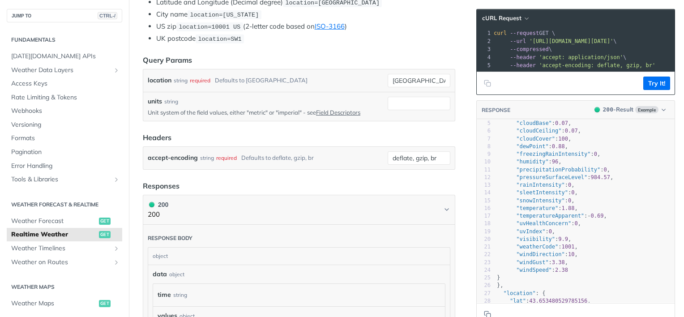
scroll to position [44, 0]
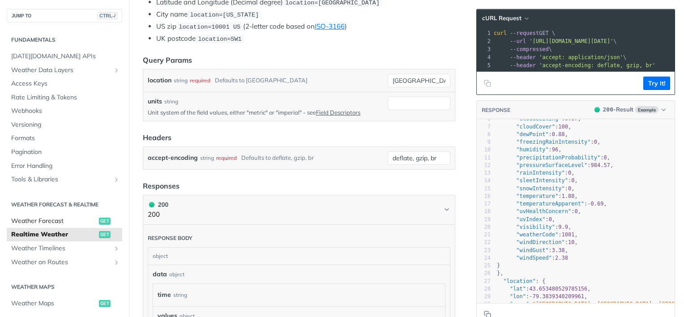
click at [48, 223] on span "Weather Forecast" at bounding box center [53, 221] width 85 height 9
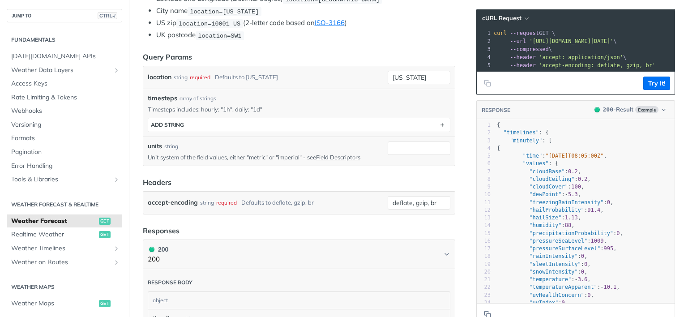
click at [532, 228] on span ""humidity"" at bounding box center [545, 225] width 32 height 6
type textarea "humidity"
click at [532, 228] on span ""humidity"" at bounding box center [545, 225] width 32 height 6
click at [533, 236] on span ""precipitationProbability"" at bounding box center [571, 233] width 84 height 6
type textarea "precipitationProbability"
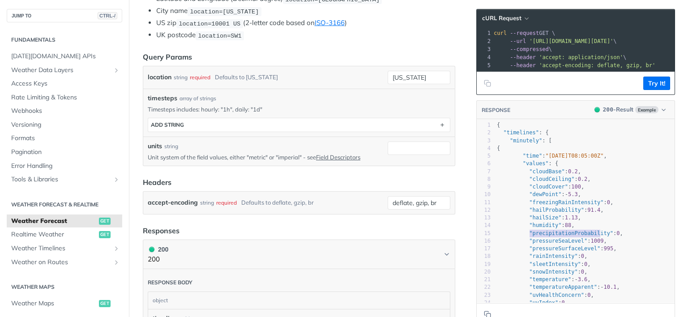
click at [533, 236] on span ""precipitationProbability"" at bounding box center [571, 233] width 84 height 6
click at [590, 244] on span "1009" at bounding box center [596, 241] width 13 height 6
click at [586, 236] on span ""precipitationProbability"" at bounding box center [571, 233] width 84 height 6
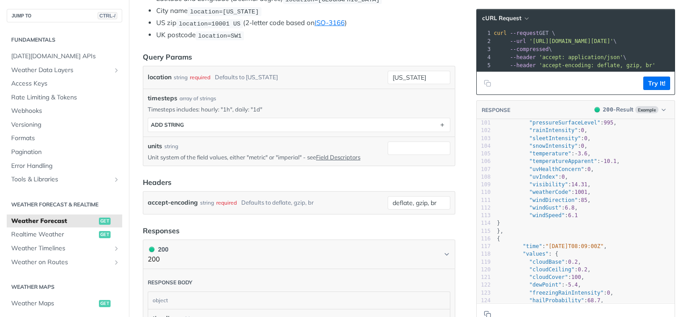
scroll to position [671, 0]
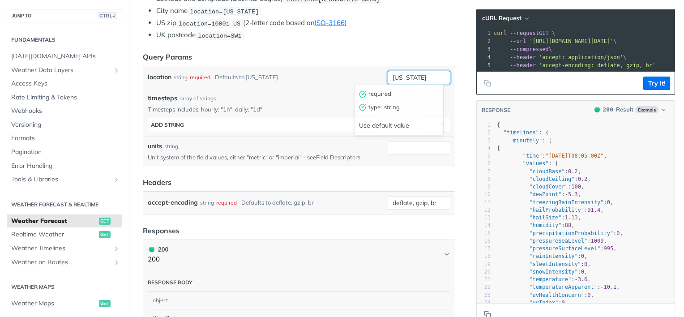
click at [408, 78] on input "[US_STATE]" at bounding box center [418, 77] width 63 height 13
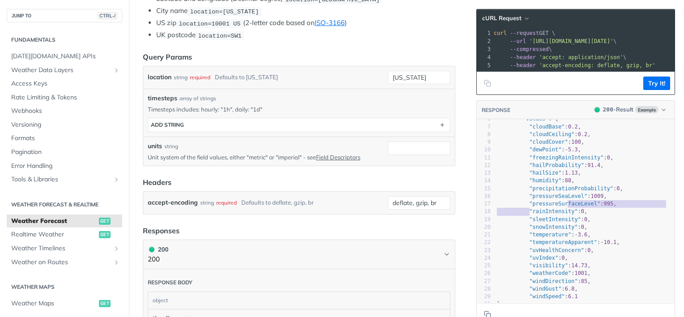
type textarea "rainIntensity"
drag, startPoint x: 522, startPoint y: 217, endPoint x: 559, endPoint y: 217, distance: 37.6
click at [559, 214] on span ""rainIntensity"" at bounding box center [553, 211] width 48 height 6
type textarea "precipitationProbability"
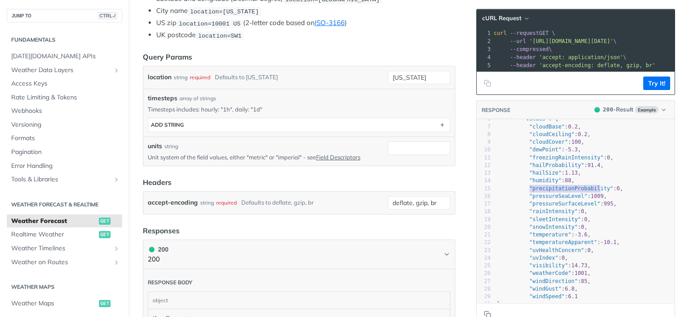
drag, startPoint x: 523, startPoint y: 193, endPoint x: 594, endPoint y: 192, distance: 70.2
click at [594, 191] on span ""precipitationProbability"" at bounding box center [571, 188] width 84 height 6
click at [592, 191] on span ""precipitationProbability"" at bounding box center [571, 188] width 84 height 6
type textarea ""precipitationProbability": 0,"
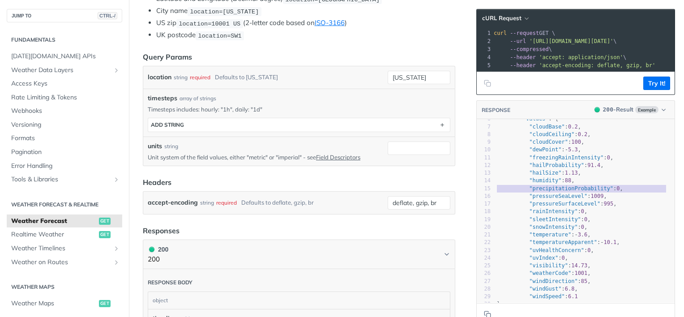
click at [592, 191] on span ""precipitationProbability"" at bounding box center [571, 188] width 84 height 6
type textarea ""precipitationProbability": 0,"
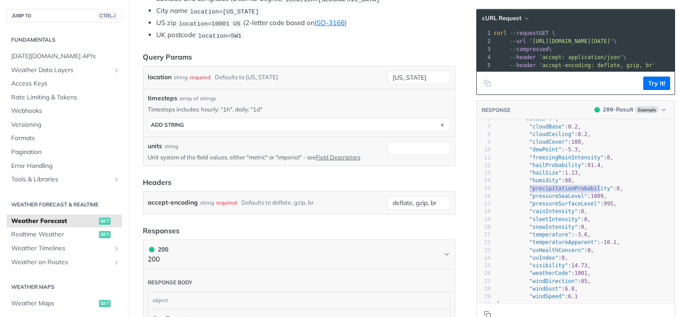
click at [592, 191] on span ""precipitationProbability"" at bounding box center [571, 188] width 84 height 6
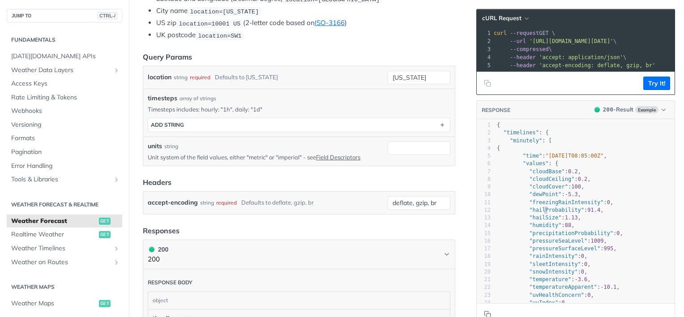
click at [536, 213] on span ""hailProbability"" at bounding box center [556, 210] width 55 height 6
type textarea ""hailProbability": 91.4,"
click at [536, 213] on span ""hailProbability"" at bounding box center [556, 210] width 55 height 6
click at [532, 213] on span ""hailProbability"" at bounding box center [556, 210] width 55 height 6
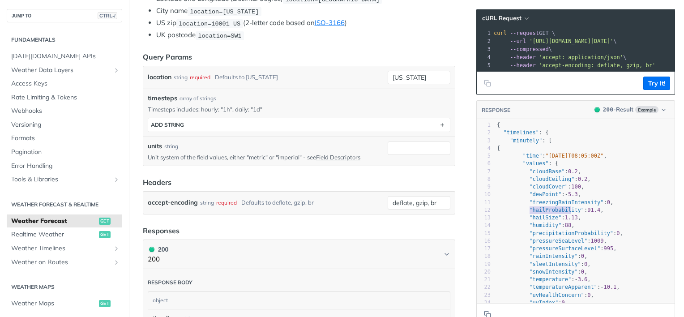
type textarea "hailProbability"
drag, startPoint x: 522, startPoint y: 215, endPoint x: 565, endPoint y: 213, distance: 43.4
click at [565, 213] on span ""hailProbability"" at bounding box center [556, 210] width 55 height 6
type textarea "hailProbability"
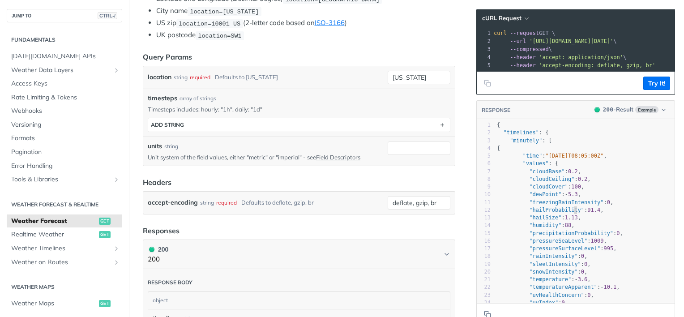
click at [565, 213] on span ""hailProbability"" at bounding box center [556, 210] width 55 height 6
type textarea "hailProbability"
click at [565, 213] on span ""hailProbability"" at bounding box center [556, 210] width 55 height 6
click at [577, 251] on span ""pressureSurfaceLevel"" at bounding box center [564, 248] width 71 height 6
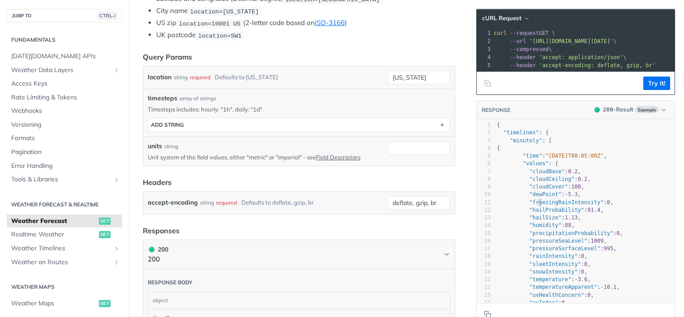
click at [531, 206] on pre ""freezingRainIntensity" : 0 ," at bounding box center [584, 203] width 179 height 8
click at [529, 213] on span ""hailProbability"" at bounding box center [556, 210] width 55 height 6
type textarea ""hailProbabili"
drag, startPoint x: 519, startPoint y: 217, endPoint x: 560, endPoint y: 217, distance: 40.7
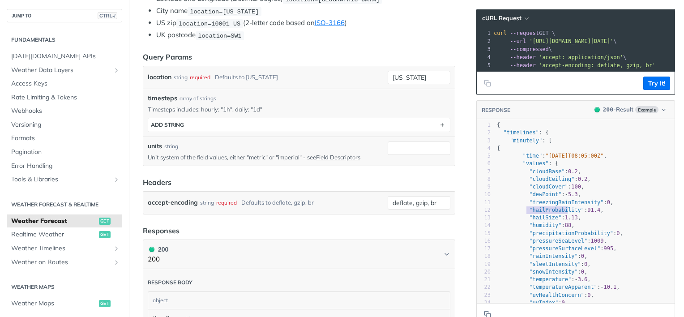
click at [560, 213] on span ""hailProbability"" at bounding box center [556, 210] width 55 height 6
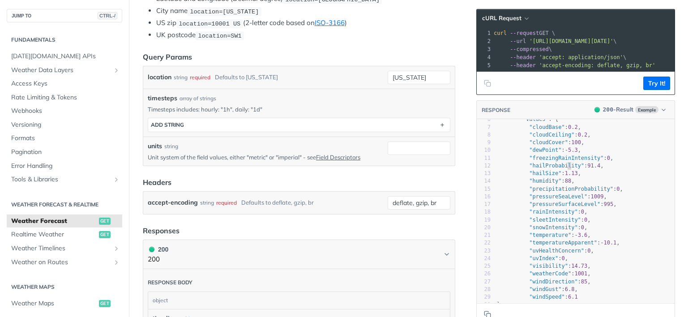
scroll to position [45, 0]
click at [569, 191] on span ""precipitationProbability"" at bounding box center [571, 188] width 84 height 6
type textarea ""precipitationProbability": 0,"
click at [569, 191] on span ""precipitationProbability"" at bounding box center [571, 188] width 84 height 6
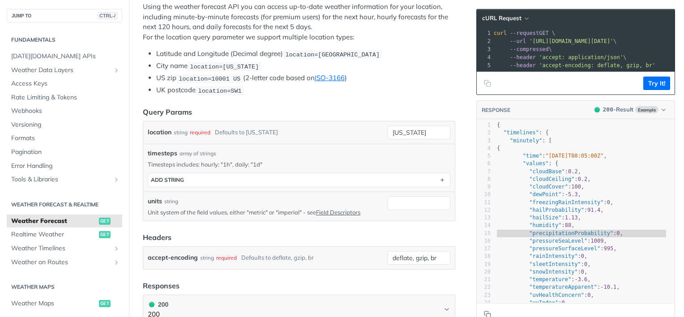
scroll to position [196, 0]
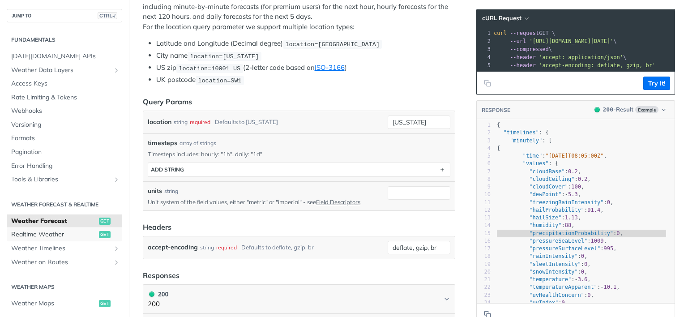
drag, startPoint x: 45, startPoint y: 240, endPoint x: 47, endPoint y: 254, distance: 14.0
click at [45, 240] on link "Realtime Weather get" at bounding box center [64, 234] width 115 height 13
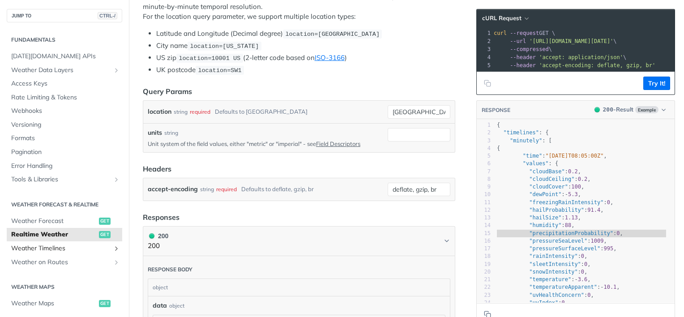
scroll to position [138, 0]
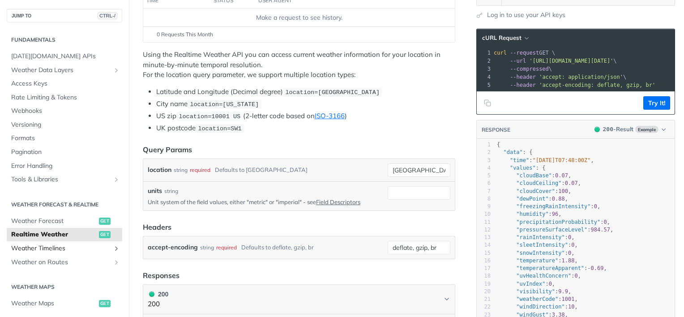
click at [46, 242] on link "Weather Timelines" at bounding box center [64, 248] width 115 height 13
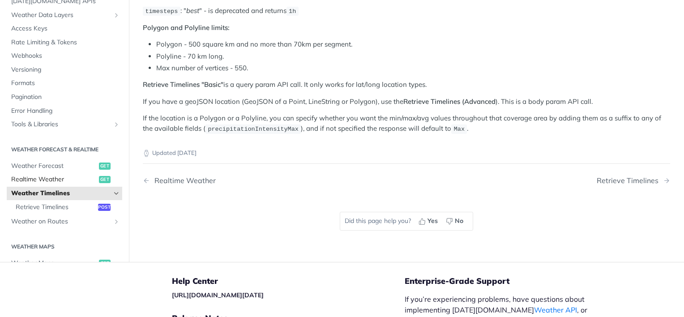
click at [34, 175] on span "Realtime Weather" at bounding box center [53, 179] width 85 height 9
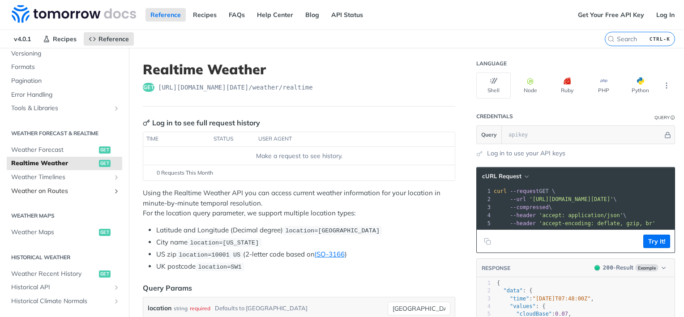
scroll to position [134, 0]
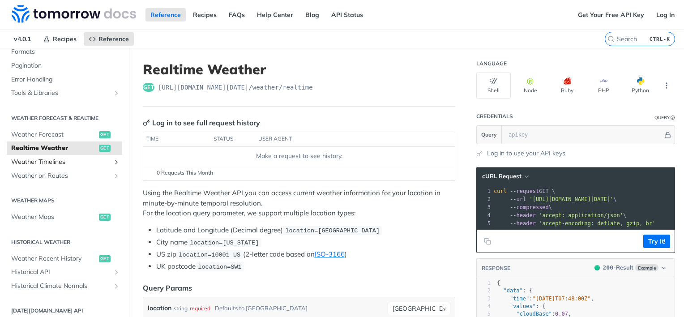
click at [113, 164] on icon "Show subpages for Weather Timelines" at bounding box center [116, 161] width 7 height 7
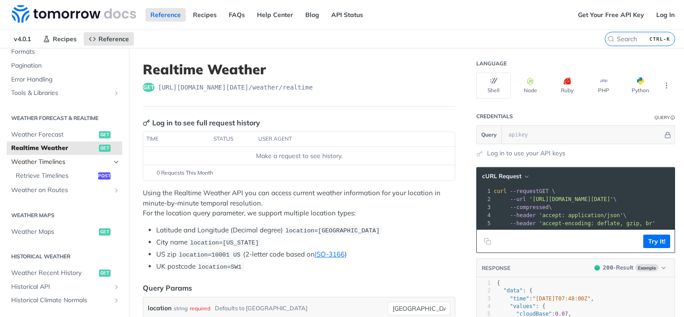
click at [113, 164] on icon "Hide subpages for Weather Timelines" at bounding box center [116, 161] width 7 height 7
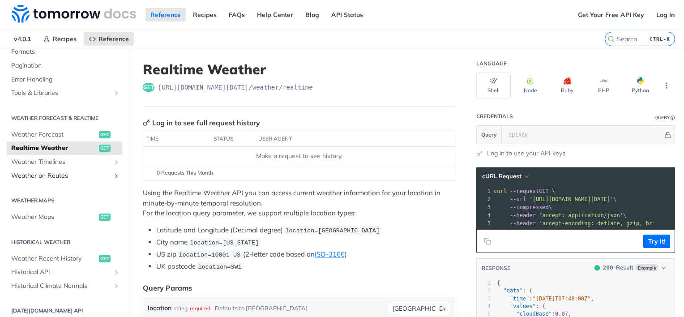
click at [113, 175] on icon "Show subpages for Weather on Routes" at bounding box center [116, 175] width 7 height 7
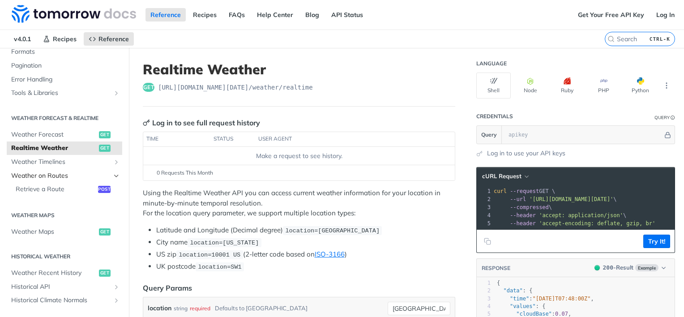
click at [113, 177] on icon "Hide subpages for Weather on Routes" at bounding box center [116, 175] width 7 height 7
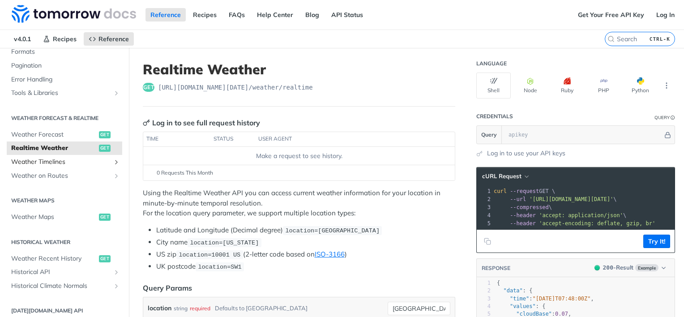
click at [113, 160] on icon "Show subpages for Weather Timelines" at bounding box center [116, 161] width 7 height 7
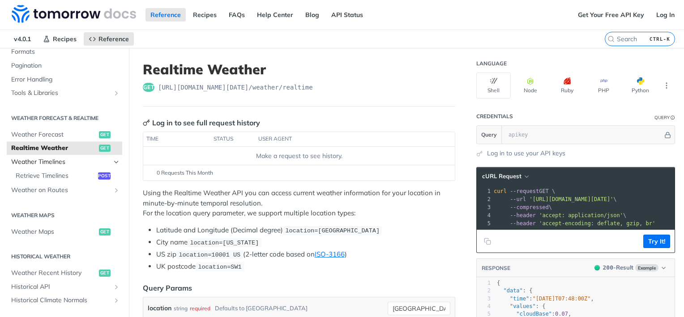
click at [113, 160] on icon "Hide subpages for Weather Timelines" at bounding box center [116, 161] width 7 height 7
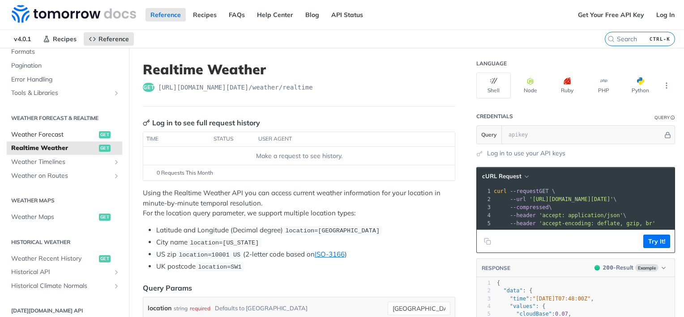
click at [54, 136] on span "Weather Forecast" at bounding box center [53, 134] width 85 height 9
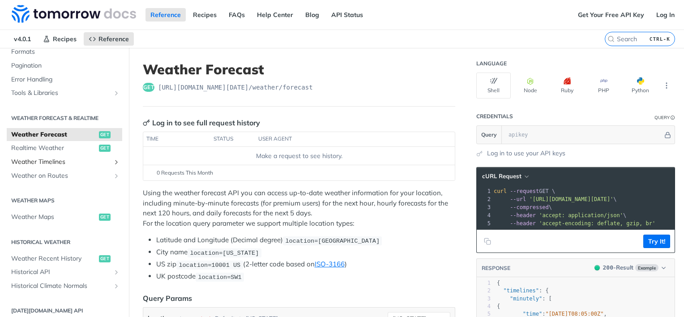
scroll to position [72, 0]
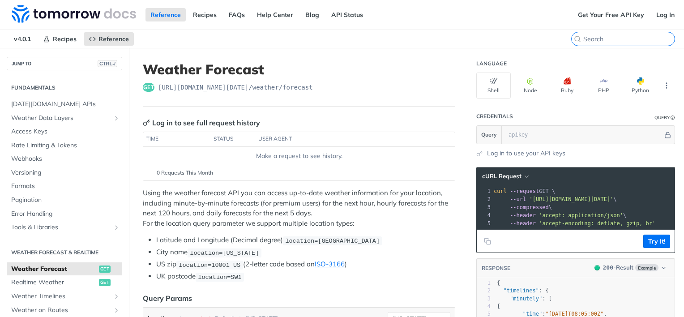
click at [629, 41] on input "CTRL-K" at bounding box center [628, 39] width 91 height 8
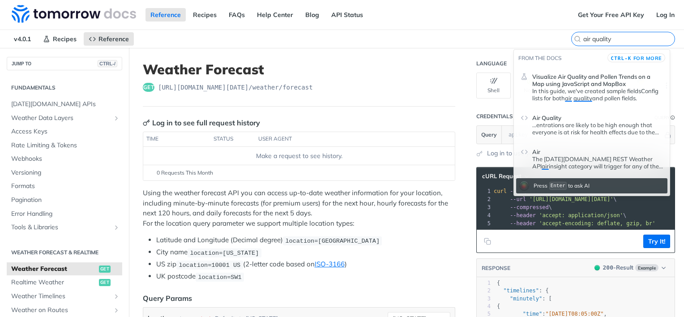
type input "air quality"
click at [577, 128] on p "...entrations are likely to be high enough that everyone is at risk for health …" at bounding box center [597, 128] width 131 height 14
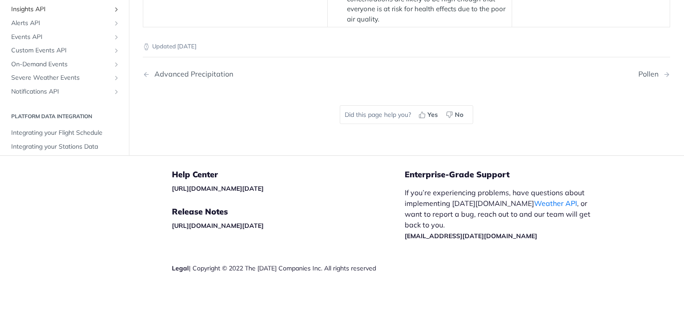
scroll to position [492, 0]
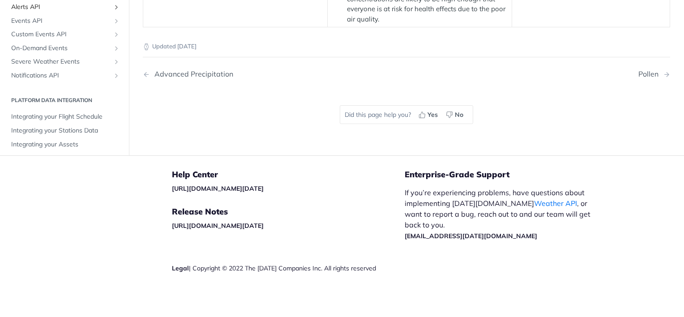
click at [58, 12] on span "Alerts API" at bounding box center [60, 7] width 99 height 9
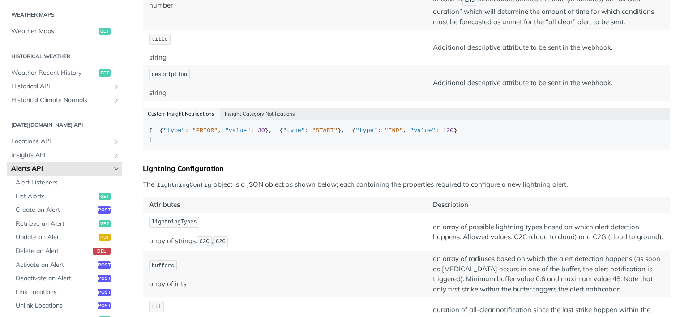
scroll to position [403, 0]
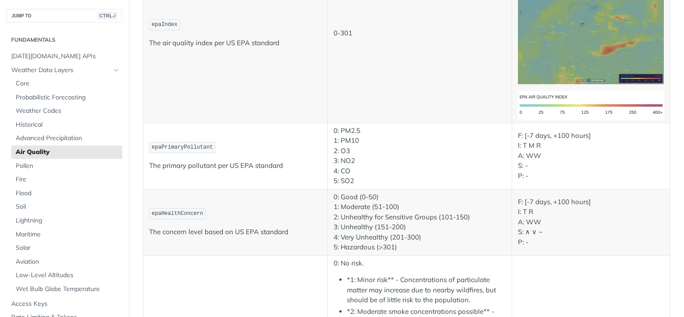
scroll to position [1700, 0]
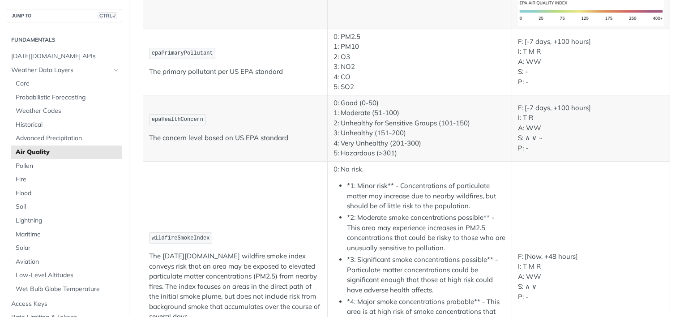
click at [242, 133] on p "The concern level based on US EPA standard" at bounding box center [235, 138] width 172 height 10
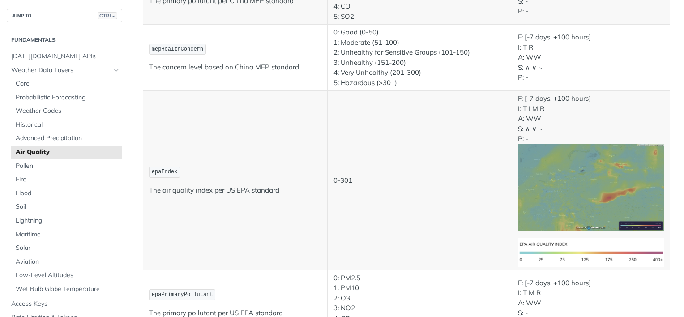
click at [242, 185] on p "The air quality index per US EPA standard" at bounding box center [235, 190] width 172 height 10
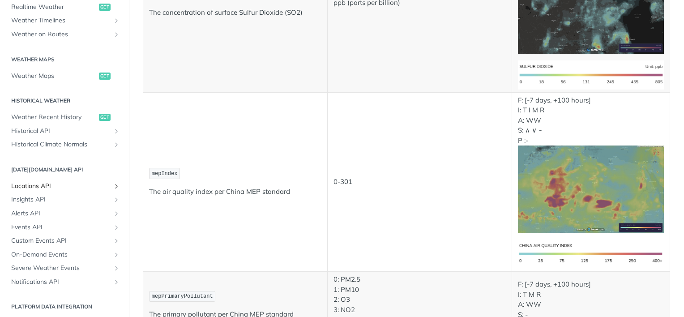
scroll to position [403, 0]
click at [41, 217] on span "Alerts API" at bounding box center [60, 213] width 99 height 9
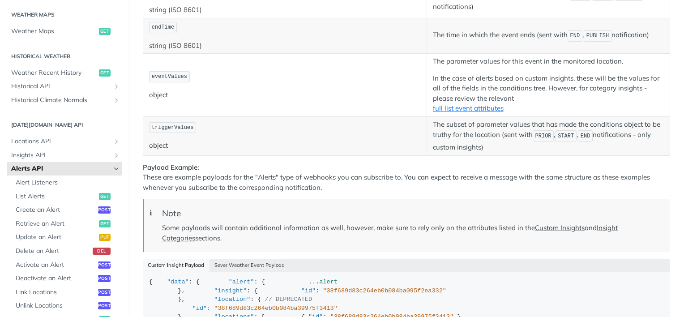
scroll to position [317, 0]
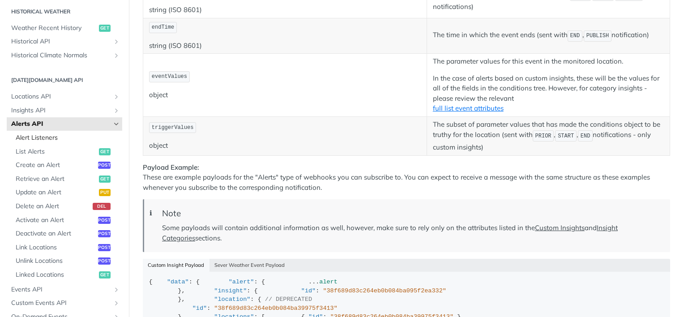
click at [58, 139] on span "Alert Listeners" at bounding box center [68, 137] width 104 height 9
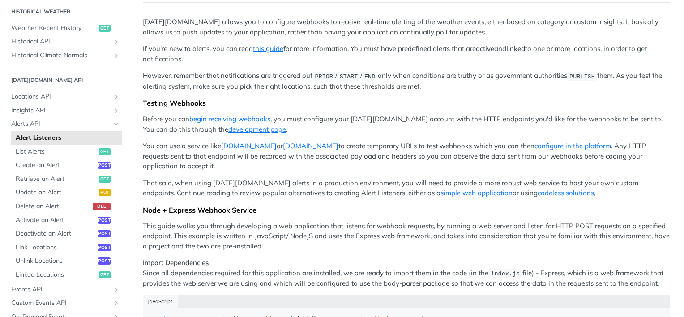
scroll to position [179, 0]
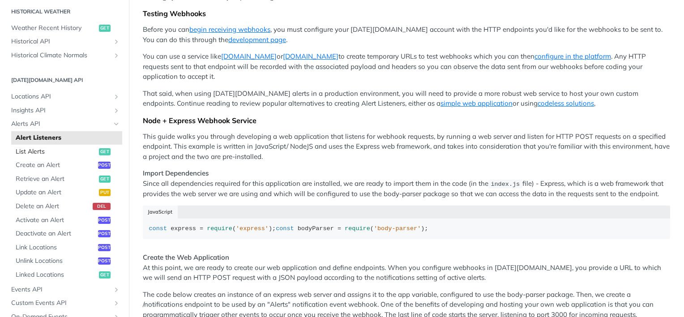
click at [49, 154] on span "List Alerts" at bounding box center [56, 151] width 81 height 9
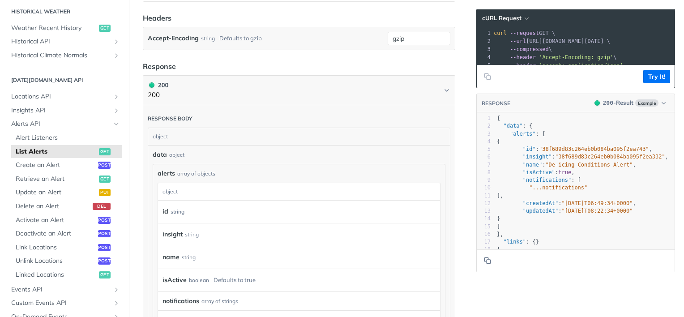
click at [558, 175] on span "true" at bounding box center [564, 172] width 13 height 6
click at [546, 205] on pre ""createdAt" : "[DATE]T06:49:34+0000" ," at bounding box center [588, 204] width 186 height 8
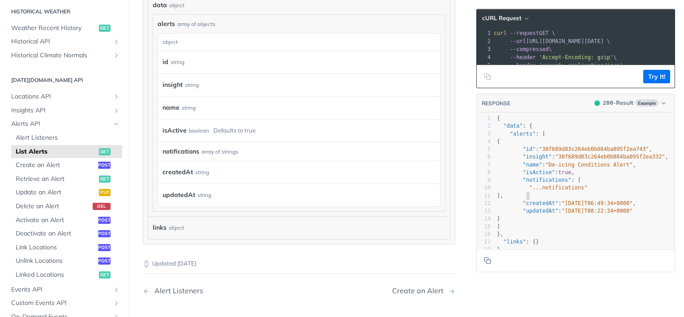
scroll to position [313, 0]
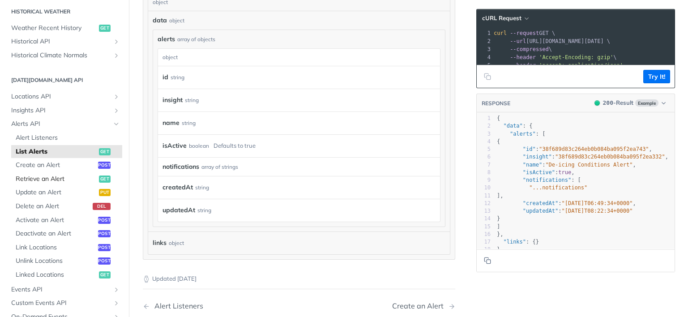
click at [62, 181] on span "Retrieve an Alert" at bounding box center [56, 178] width 81 height 9
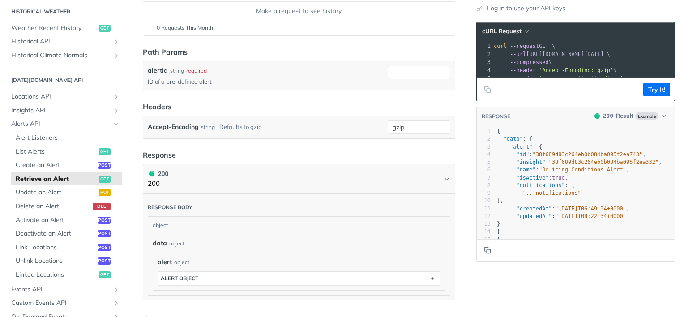
scroll to position [99, 0]
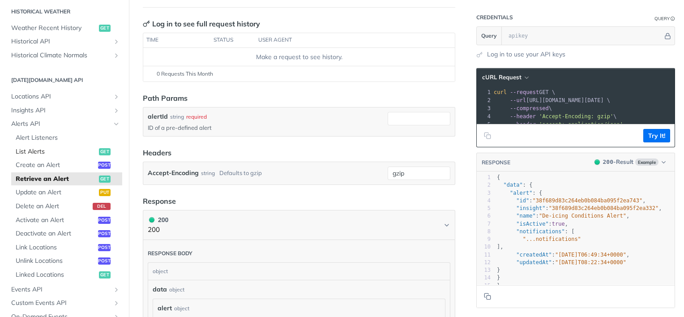
click at [60, 150] on span "List Alerts" at bounding box center [56, 151] width 81 height 9
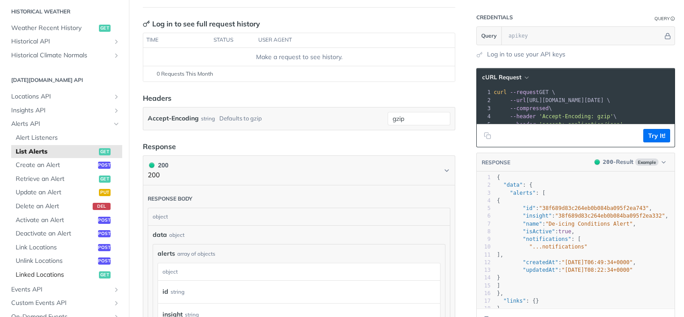
click at [48, 273] on span "Linked Locations" at bounding box center [56, 274] width 81 height 9
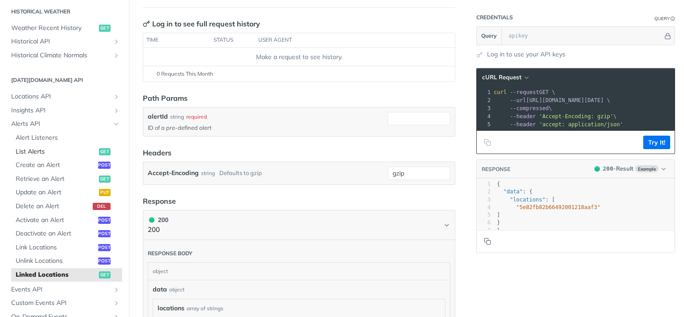
click at [54, 152] on span "List Alerts" at bounding box center [56, 151] width 81 height 9
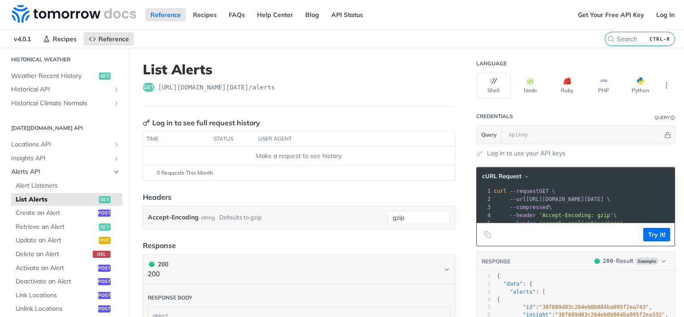
click at [55, 167] on span "Alerts API" at bounding box center [60, 171] width 99 height 9
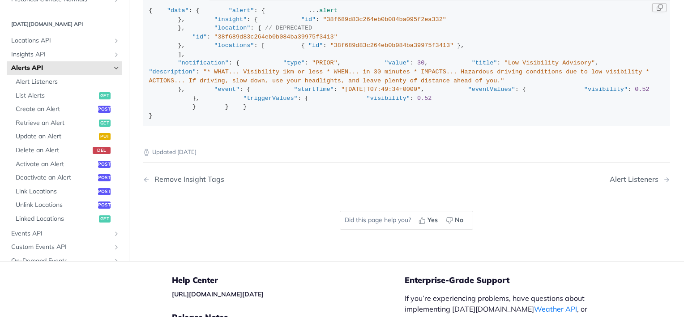
scroll to position [1431, 0]
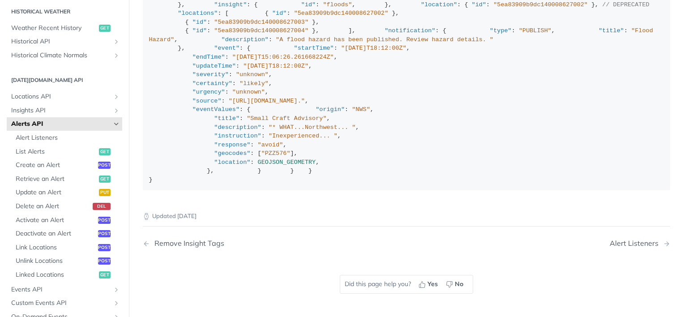
scroll to position [77, 0]
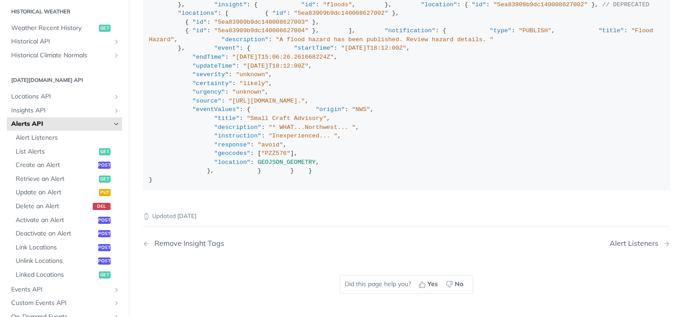
click at [310, 184] on div "{ "data" : { "alert" : { ... alert }, "insight" : { "id" : "floods" , }, "locat…" at bounding box center [406, 88] width 515 height 192
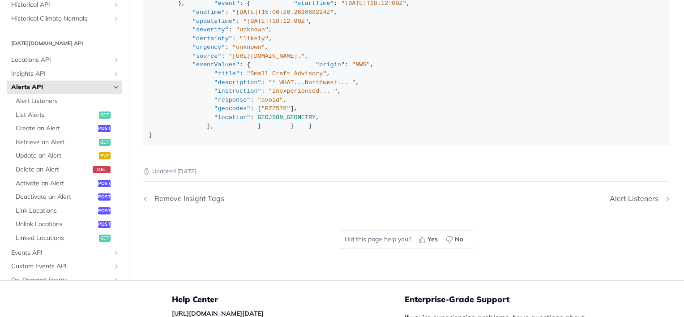
scroll to position [32, 0]
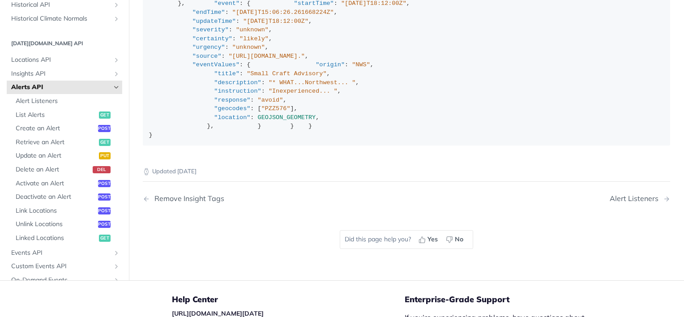
drag, startPoint x: 222, startPoint y: 140, endPoint x: 261, endPoint y: 139, distance: 39.4
copy span "Flood Hazard"
drag, startPoint x: 241, startPoint y: 150, endPoint x: 431, endPoint y: 147, distance: 190.1
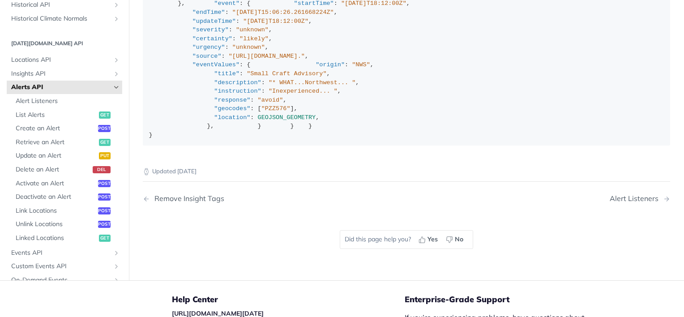
copy span "A flood hazard has been published. Review hazard details."
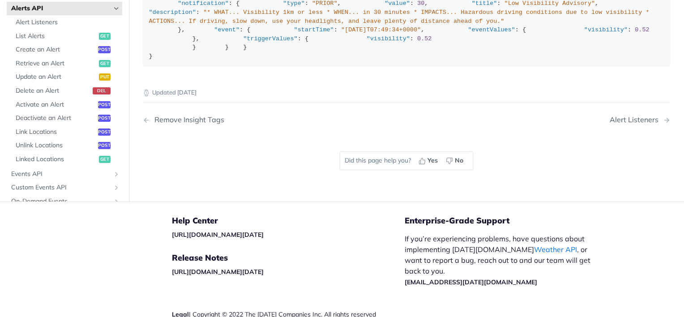
click at [323, 25] on span ""* WHAT... Visibility 1km or less * WHEN... in 30 minutes * IMPACTS... Hazardou…" at bounding box center [401, 17] width 504 height 16
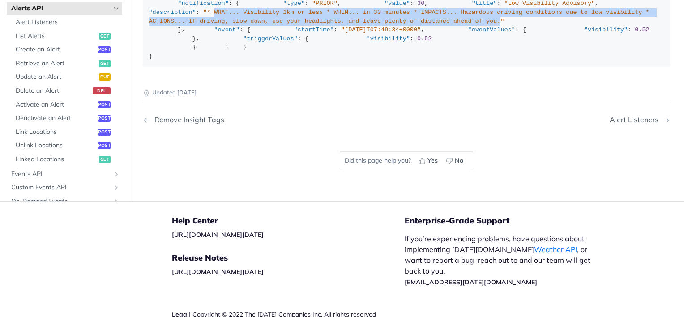
drag, startPoint x: 248, startPoint y: 183, endPoint x: 470, endPoint y: 194, distance: 222.1
click at [470, 25] on span ""* WHAT... Visibility 1km or less * WHEN... in 30 minutes * IMPACTS... Hazardou…" at bounding box center [401, 17] width 504 height 16
copy span "WHAT... Visibility 1km or less * WHEN... in 30 minutes * IMPACTS... Hazardous d…"
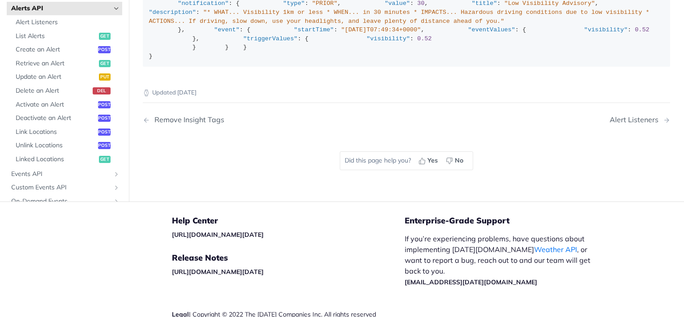
click at [233, 60] on div "{ "data" : { "alert" : { ... alert }, "insight" : { "id" : "38f689d83c264eb0b08…" at bounding box center [406, 4] width 515 height 114
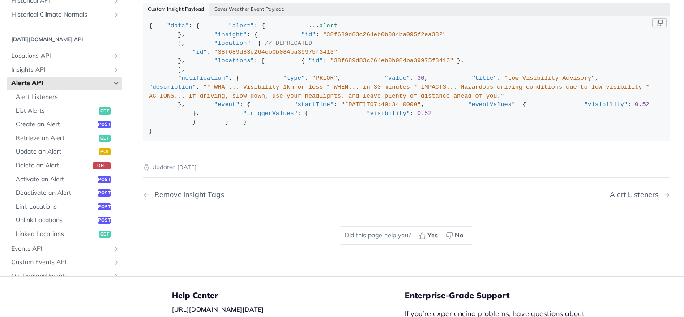
scroll to position [1387, 0]
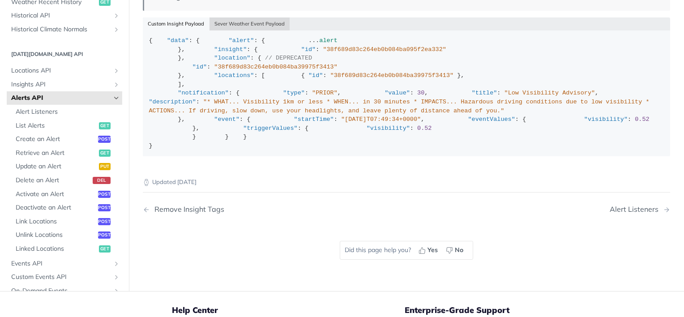
click at [243, 30] on button "Sever Weather Event Payload" at bounding box center [249, 23] width 81 height 13
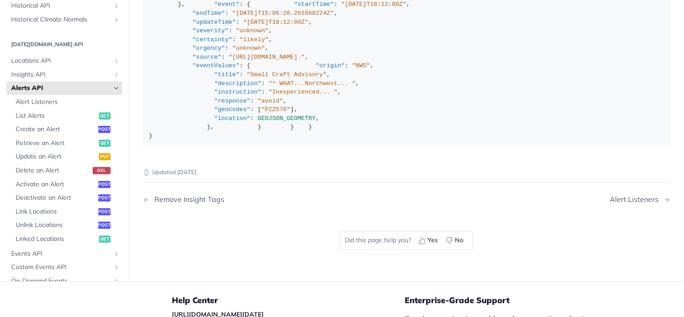
scroll to position [1476, 0]
click at [280, 139] on div "{ "data" : { "alert" : { ... alert }, "insight" : { "id" : "floods" , }, "locat…" at bounding box center [406, 43] width 515 height 192
drag, startPoint x: 188, startPoint y: 160, endPoint x: 276, endPoint y: 154, distance: 87.9
click at [276, 139] on div "{ "data" : { "alert" : { ... alert }, "insight" : { "id" : "floods" , }, "locat…" at bounding box center [406, 43] width 515 height 192
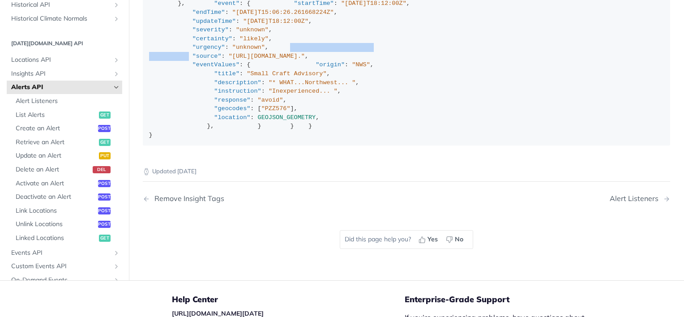
drag, startPoint x: 186, startPoint y: 180, endPoint x: 283, endPoint y: 176, distance: 97.1
click at [283, 139] on div "{ "data" : { "alert" : { ... alert }, "insight" : { "id" : "floods" , }, "locat…" at bounding box center [406, 43] width 515 height 192
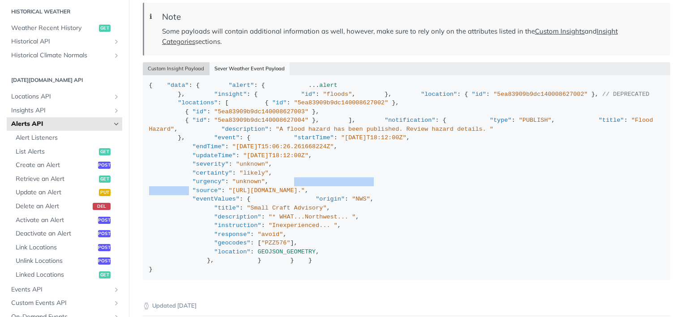
click at [175, 75] on button "Custom Insight Payload" at bounding box center [176, 68] width 67 height 13
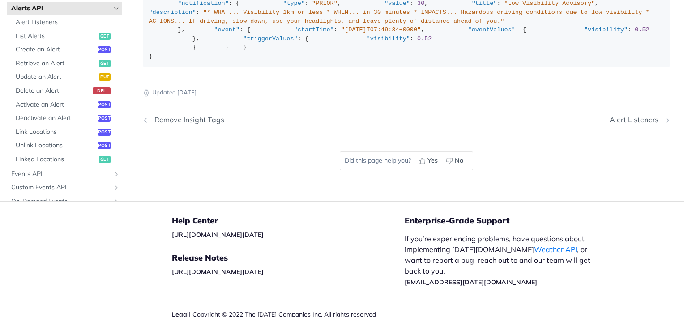
scroll to position [0, 0]
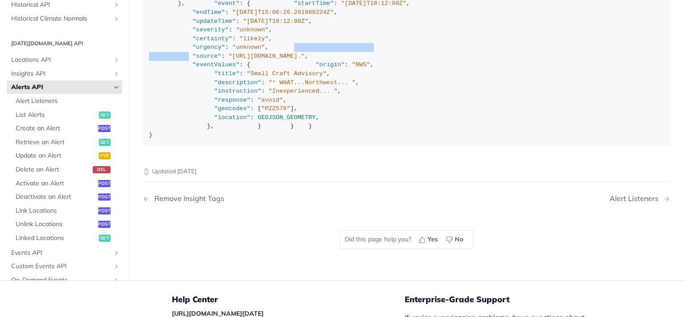
scroll to position [77, 0]
click at [304, 139] on div "{ "data" : { "alert" : { ... alert }, "insight" : { "id" : "floods" , }, "locat…" at bounding box center [406, 43] width 515 height 192
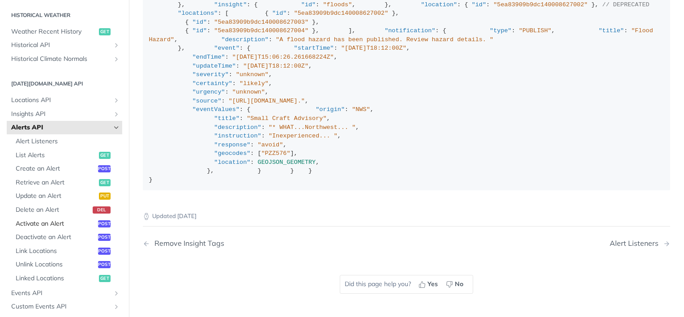
scroll to position [179, 0]
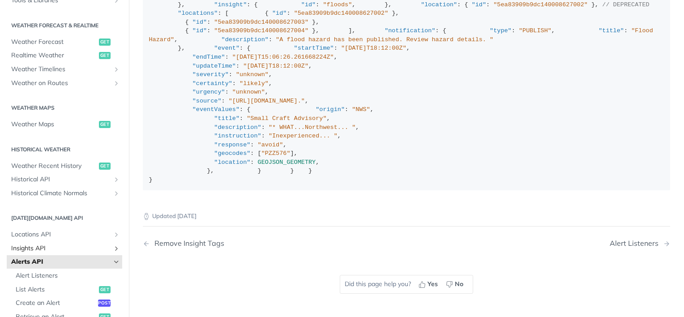
click at [45, 248] on span "Insights API" at bounding box center [60, 248] width 99 height 9
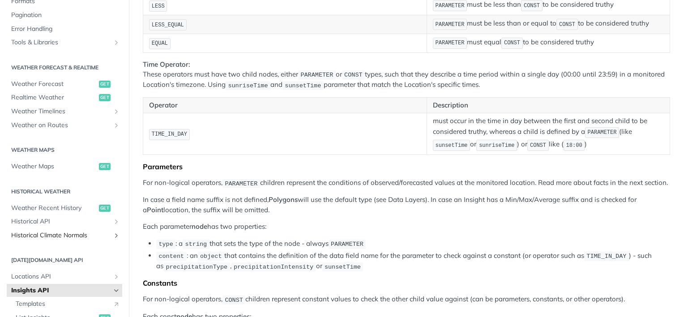
scroll to position [89, 0]
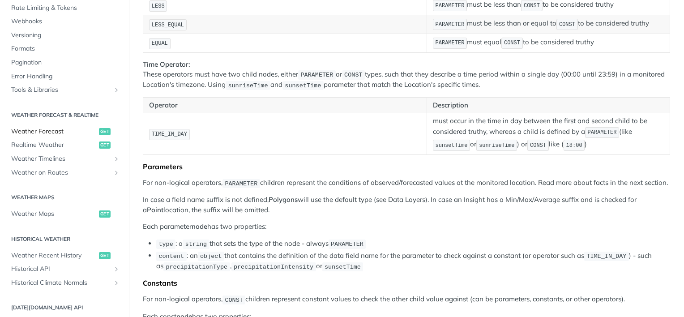
click at [38, 132] on span "Weather Forecast" at bounding box center [53, 131] width 85 height 9
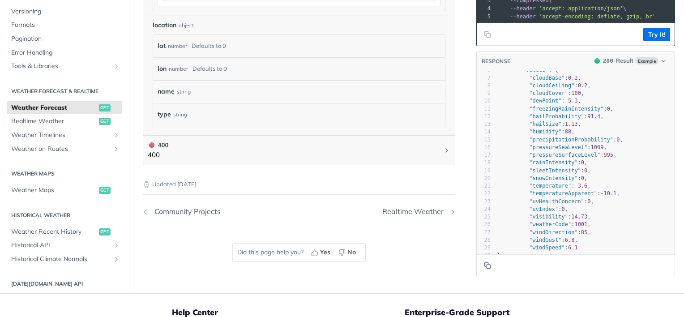
scroll to position [89, 0]
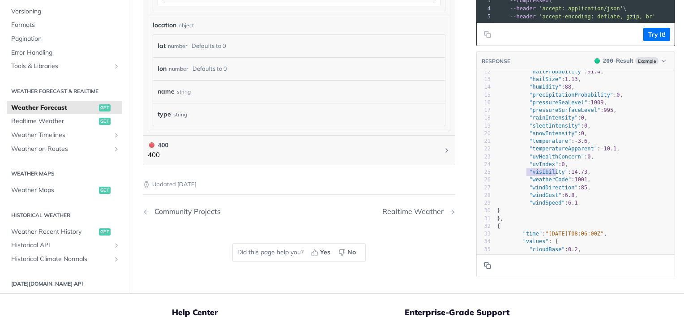
type textarea ""visibility": 14.73,"
drag, startPoint x: 519, startPoint y: 175, endPoint x: 580, endPoint y: 177, distance: 60.4
click at [580, 176] on pre ""visibility" : 14.73 ," at bounding box center [584, 172] width 179 height 8
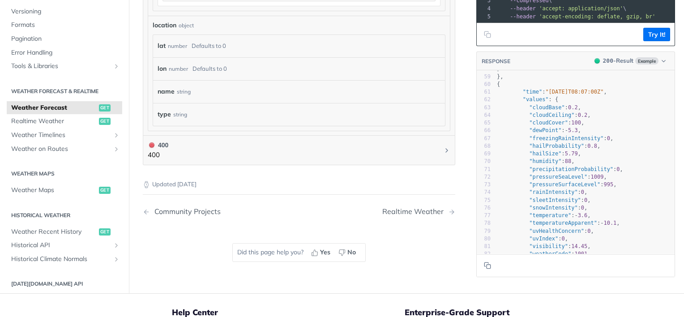
scroll to position [0, 0]
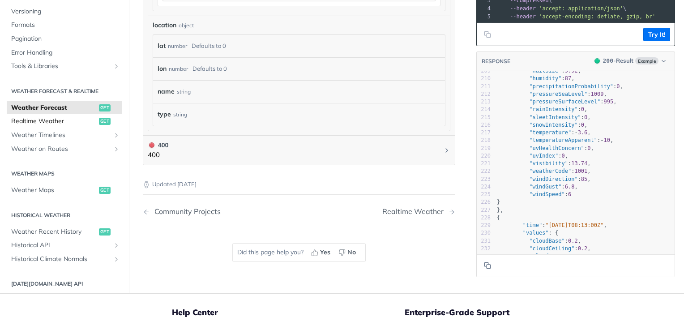
click at [42, 117] on span "Realtime Weather" at bounding box center [53, 121] width 85 height 9
